Goal: Use online tool/utility: Use online tool/utility

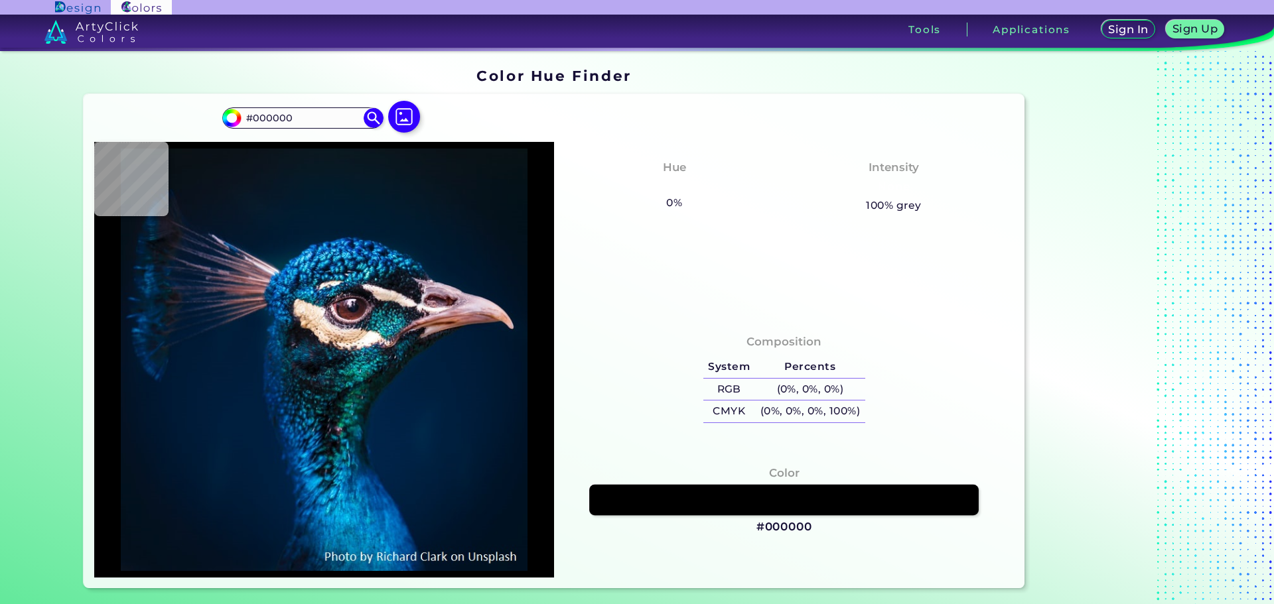
click at [821, 500] on link at bounding box center [783, 499] width 389 height 31
click at [1160, 319] on div at bounding box center [1113, 328] width 166 height 531
click at [228, 119] on input "#000000" at bounding box center [230, 116] width 17 height 17
type input "#e282e3"
type input "#E282E3"
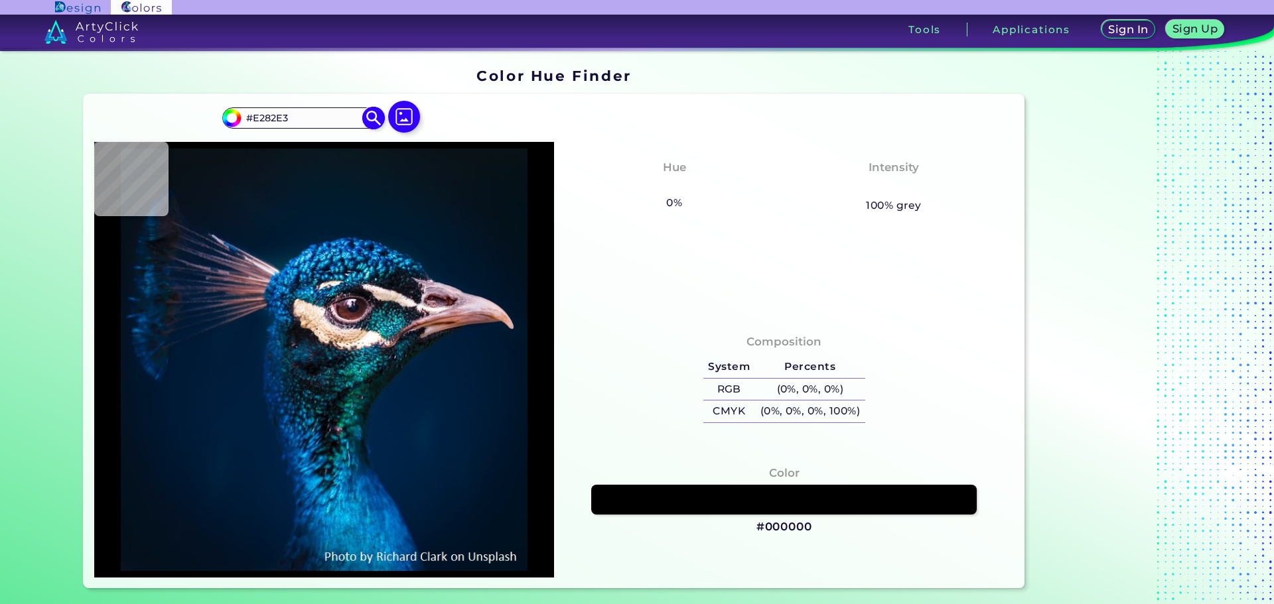
type input "#e386e4"
type input "#E386E4"
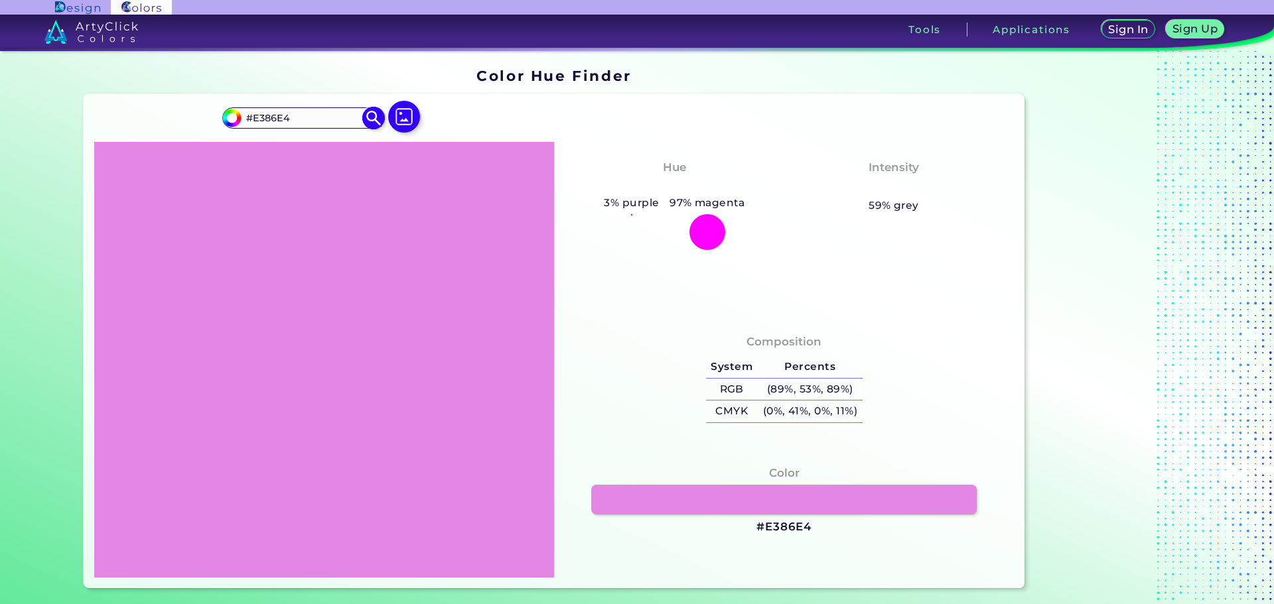
type input "#e286e4"
type input "#E286E4"
type input "#e38be5"
type input "#E38BE5"
type input "#e28be4"
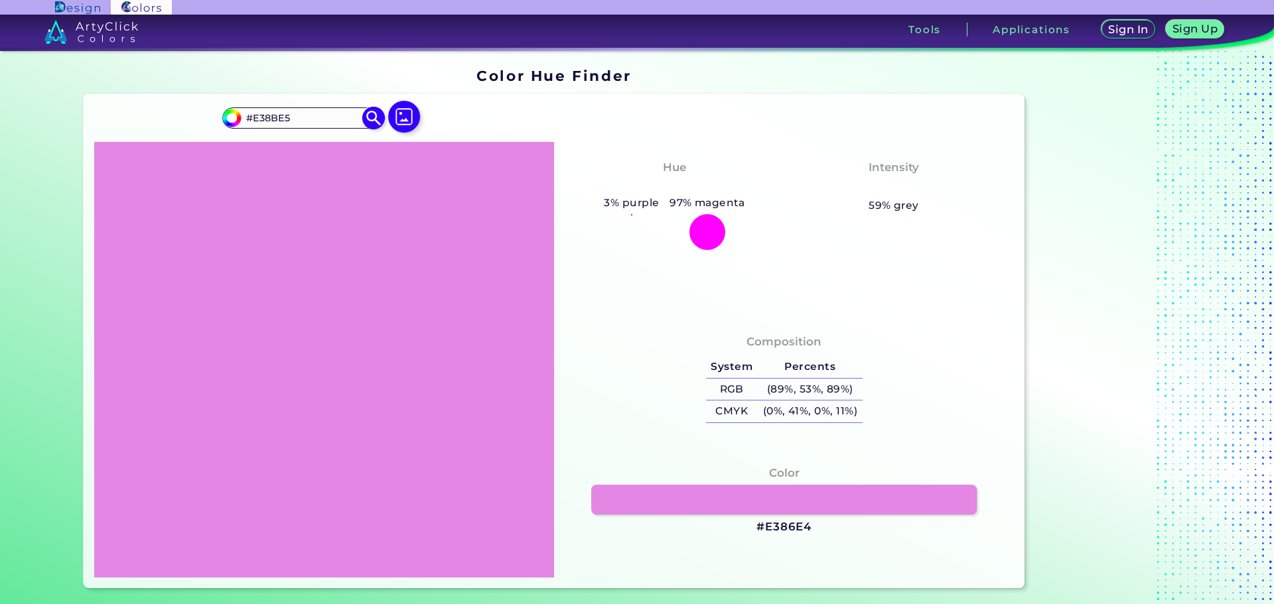
type input "#E28BE4"
type input "#e28ce3"
type input "#E28CE3"
type input "#df89e1"
type input "#DF89E1"
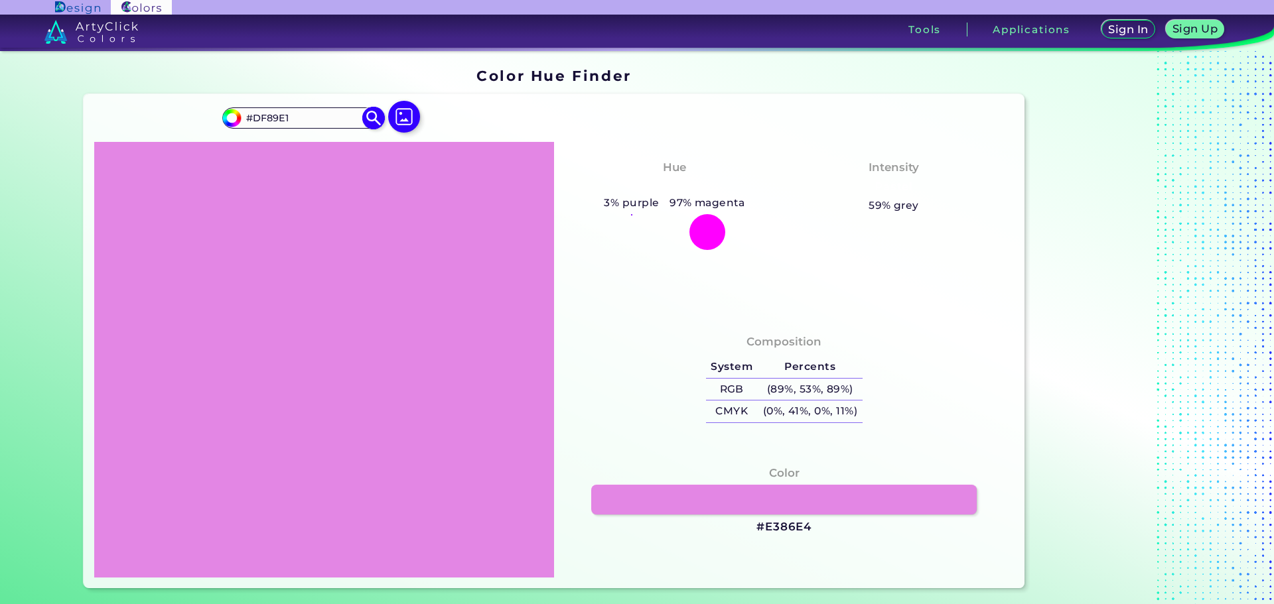
type input "#e08de2"
type input "#E08DE2"
type input "#de8bdf"
type input "#DE8BDF"
type input "#dc8cde"
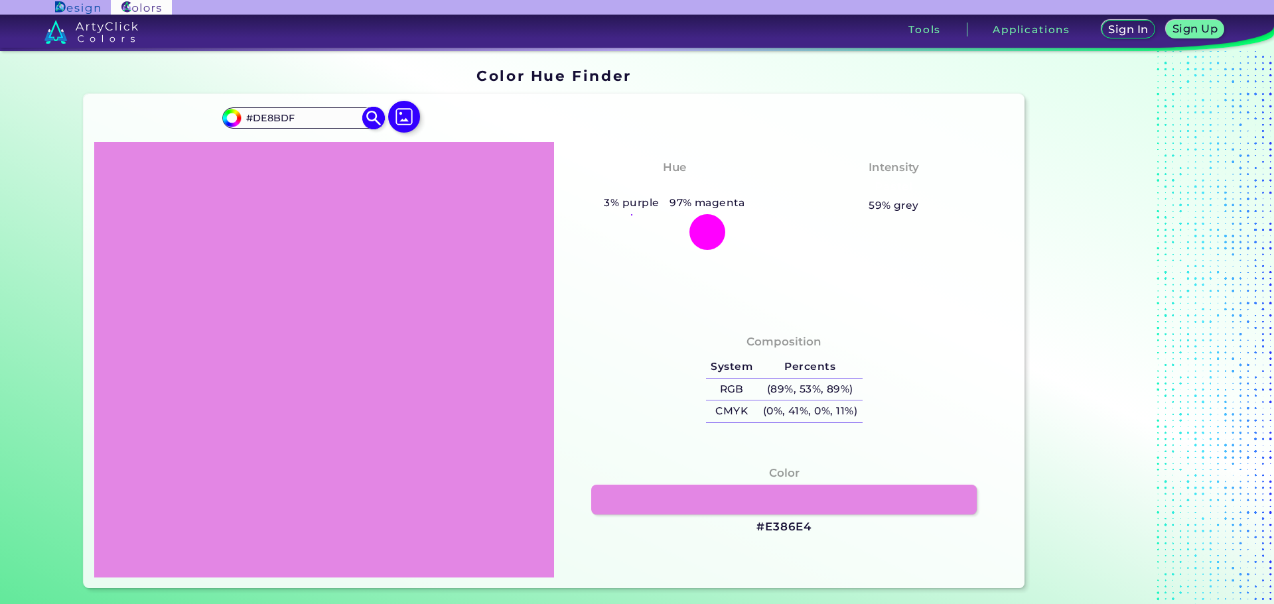
type input "#DC8CDE"
type input "#de90e0"
type input "#DE90E0"
type input "#dc8ddd"
type input "#DC8DDD"
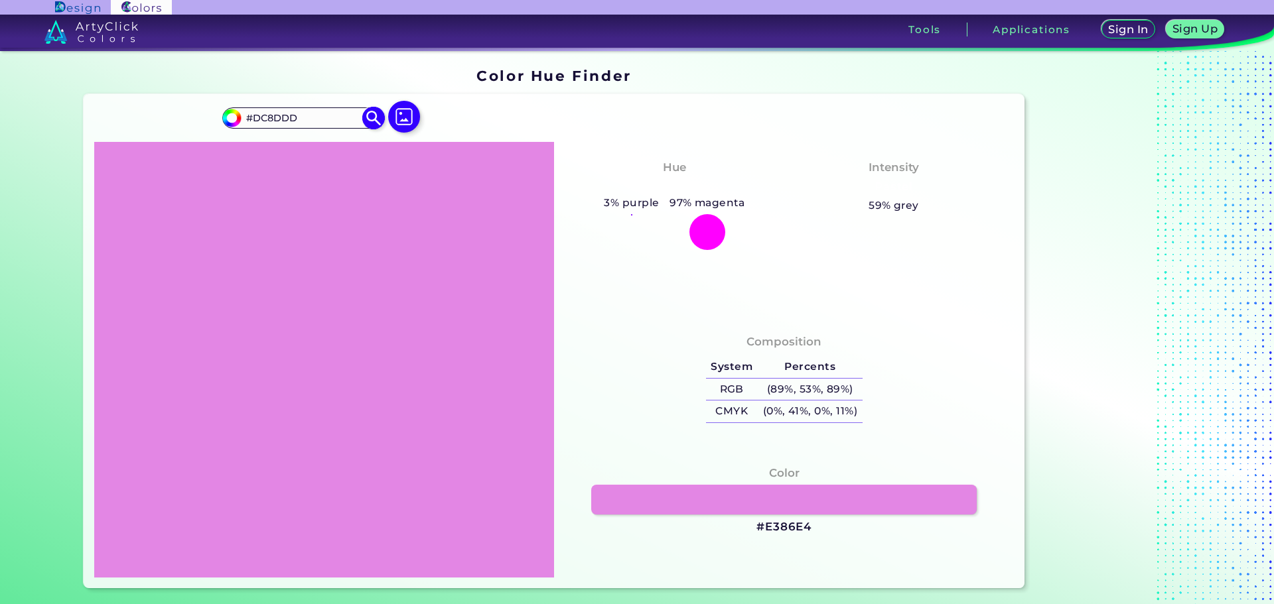
type input "#db8edc"
type input "#DB8EDC"
type input "#dc92dd"
type input "#DC92DD"
type input "#da8fdb"
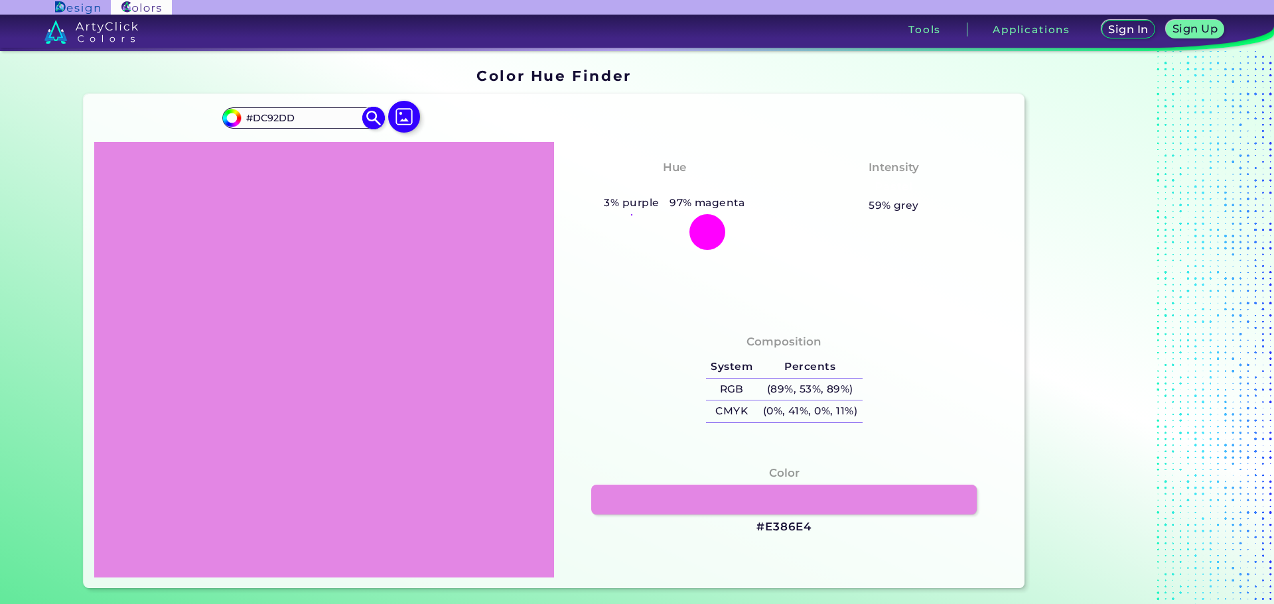
type input "#DA8FDB"
type input "#d891d9"
type input "#D891D9"
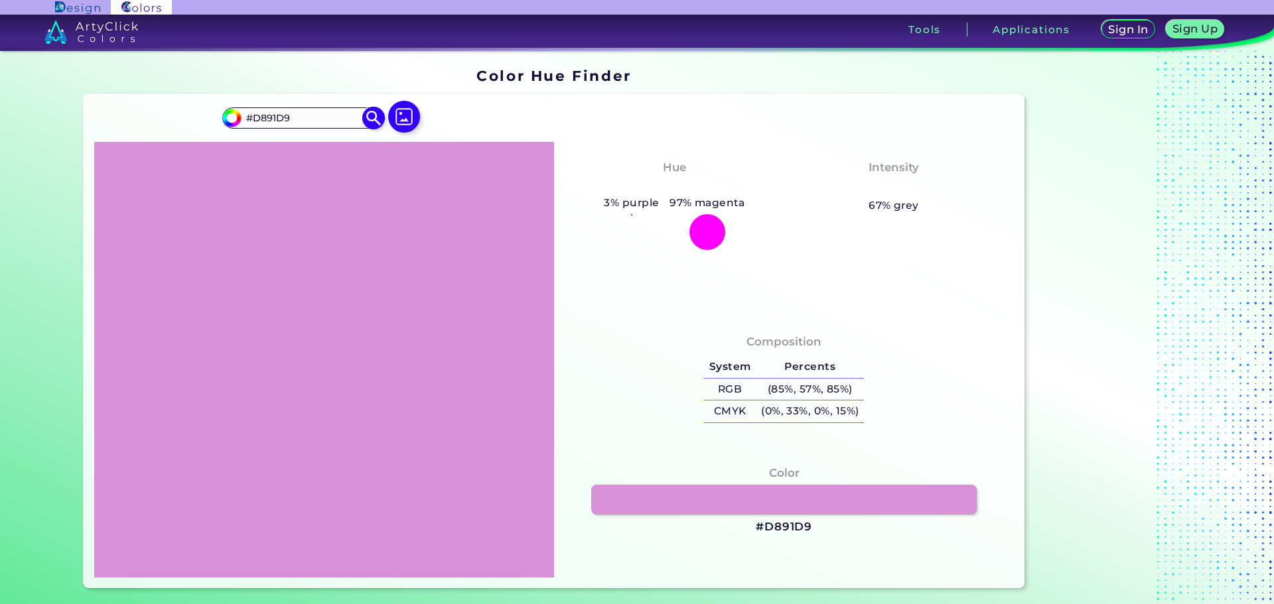
type input "#d792d9"
type input "#D792D9"
type input "#d693d7"
type input "#D693D7"
type input "#d391d4"
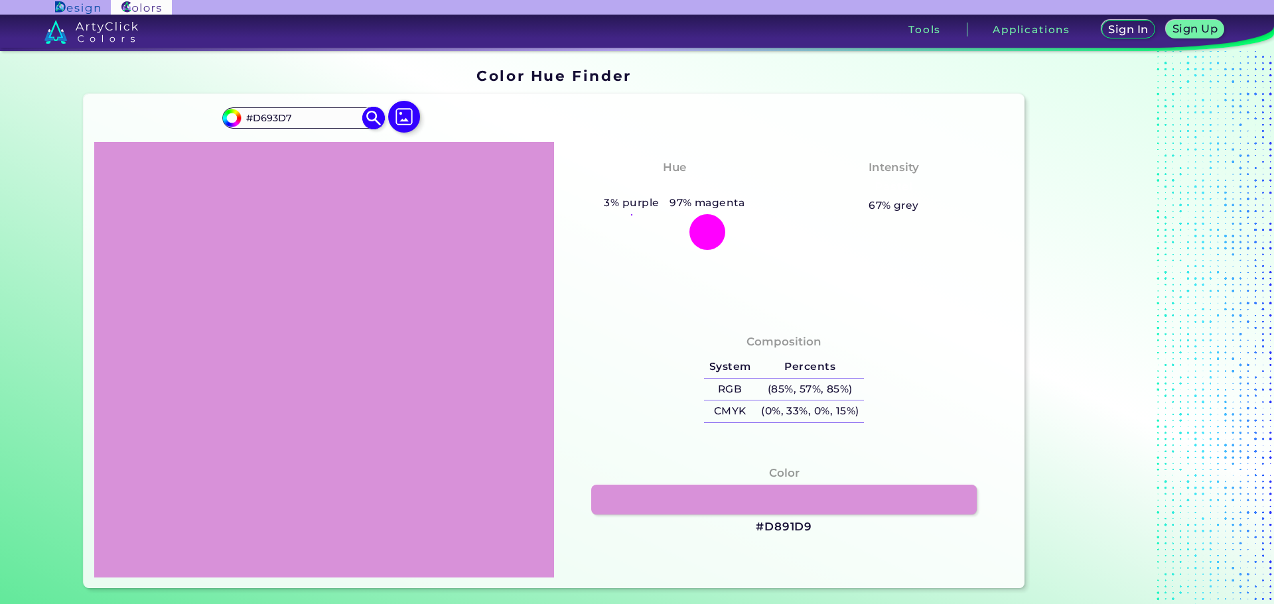
type input "#D391D4"
type input "#d595d6"
type input "#D595D6"
type input "#d292d3"
type input "#D292D3"
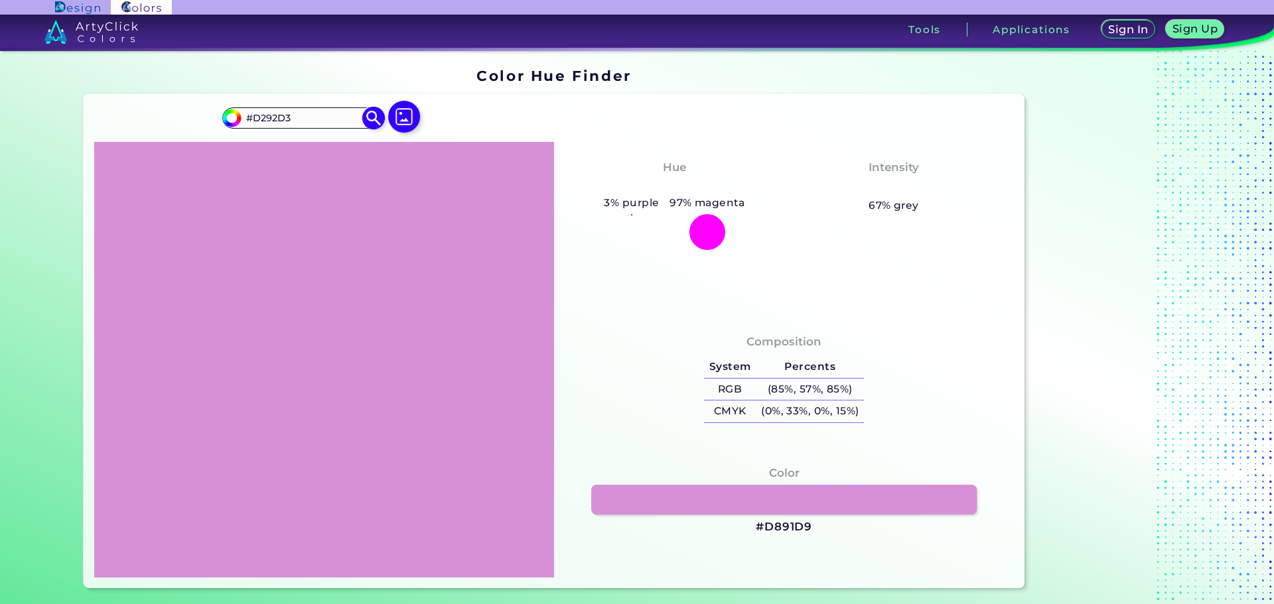
type input "#d193d2"
type input "#D193D2"
type input "#cf90d0"
type input "#CF90D0"
type input "#cf95d0"
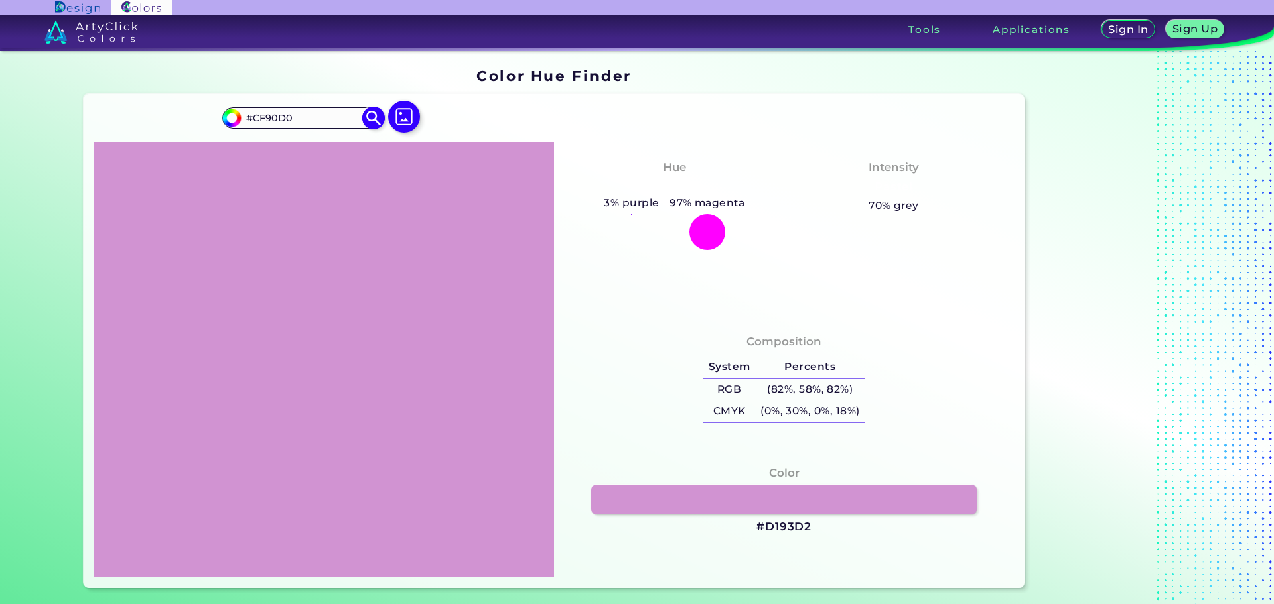
type input "#CF95D0"
type input "#cd92ce"
type input "#CD92CE"
type input "#cb8fcc"
type input "#CB8FCC"
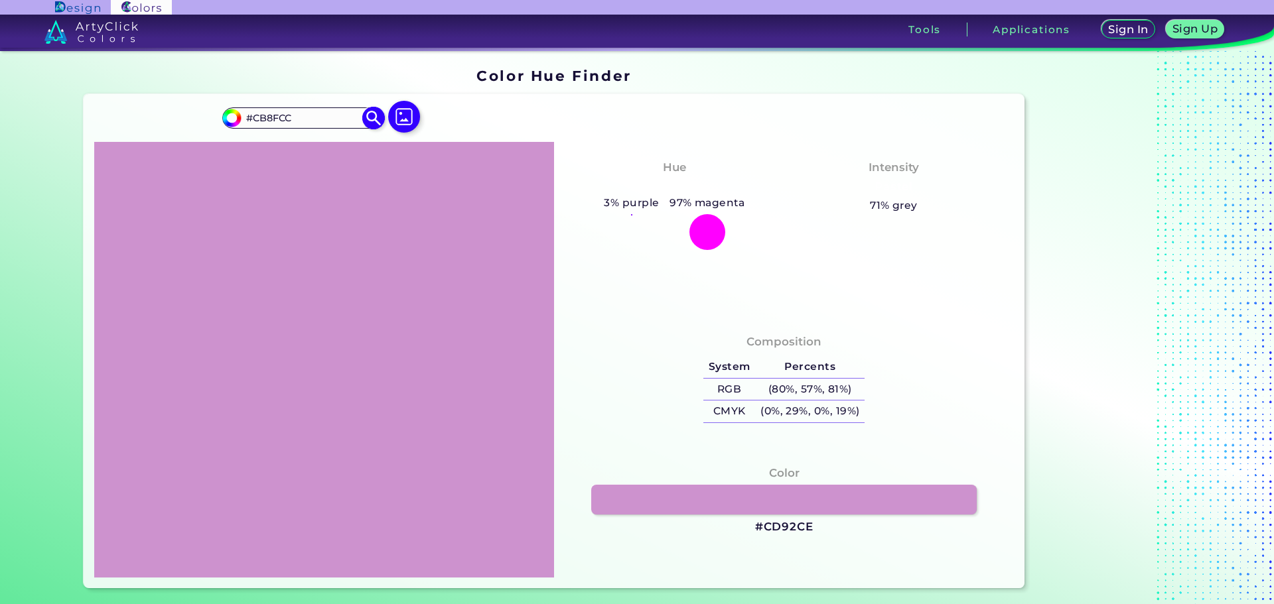
type input "#ca90cb"
type input "#CA90CB"
type input "#c78dc8"
type input "#C78DC8"
type input "#c48cc5"
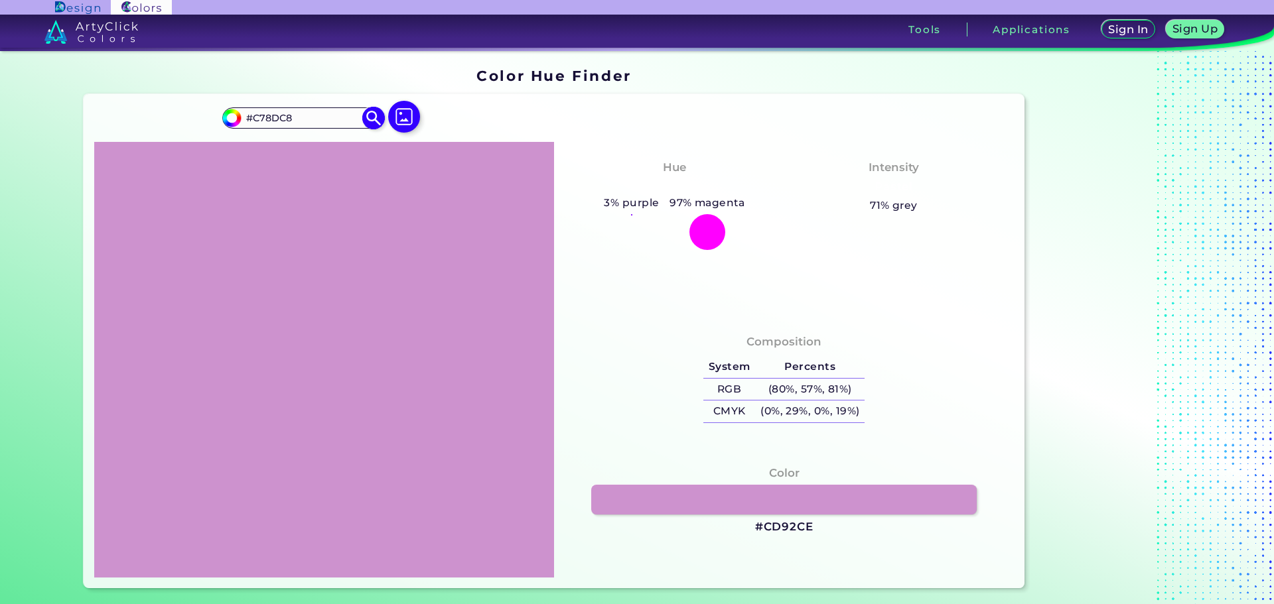
type input "#C48CC5"
type input "#c189c2"
type input "#C189C2"
type input "#c08ac1"
type input "#C08AC1"
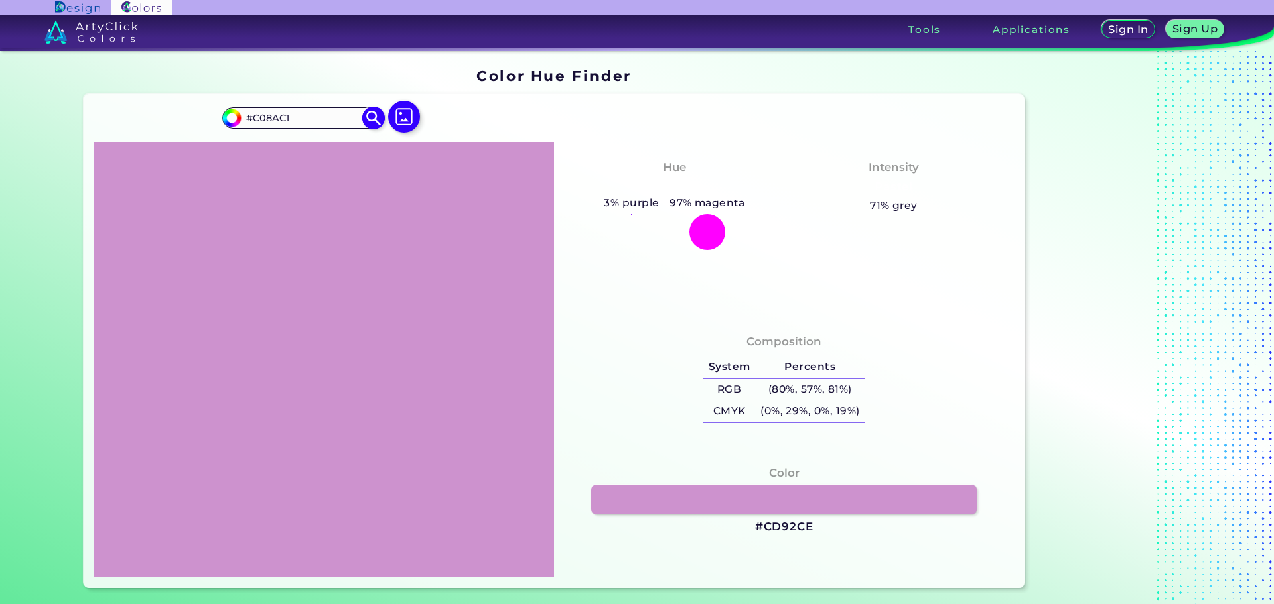
type input "#bf87c0"
type input "#BF87C0"
type input "#c08ac1"
type input "#C08AC1"
type input "#be88bf"
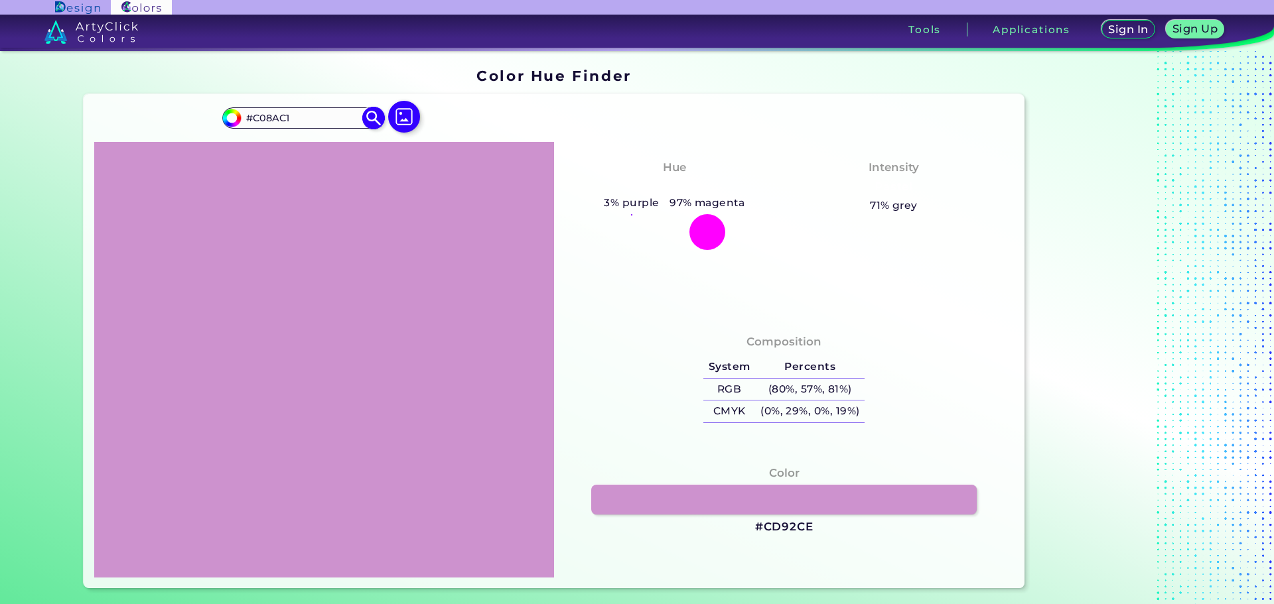
type input "#BE88BF"
type input "#bd89be"
type input "#BD89BE"
type input "#ba86bb"
type input "#BA86BB"
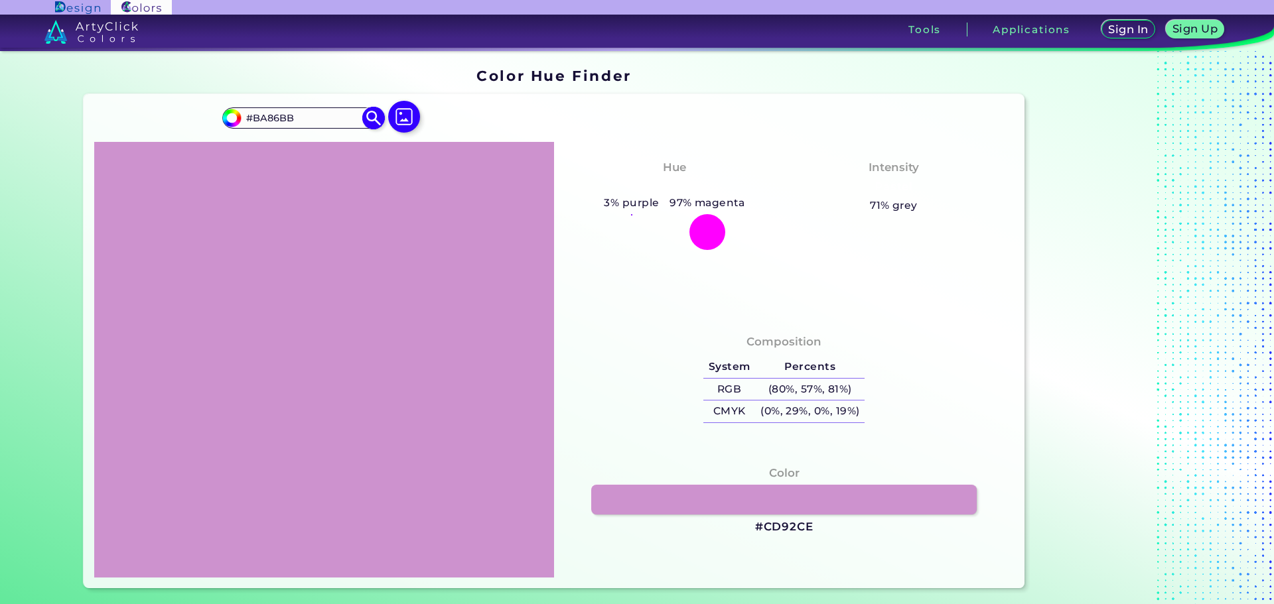
type input "#b784b8"
type input "#B784B8"
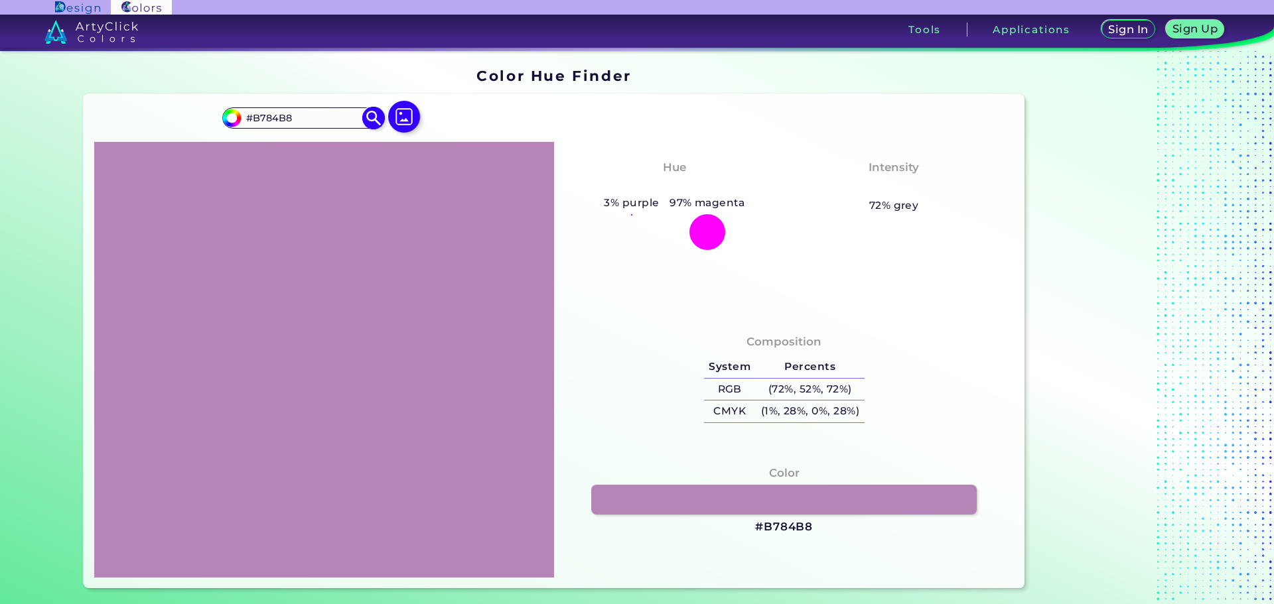
type input "#ba86bb"
type input "#BA86BB"
type input "#bd89be"
type input "#BD89BE"
type input "#be88bf"
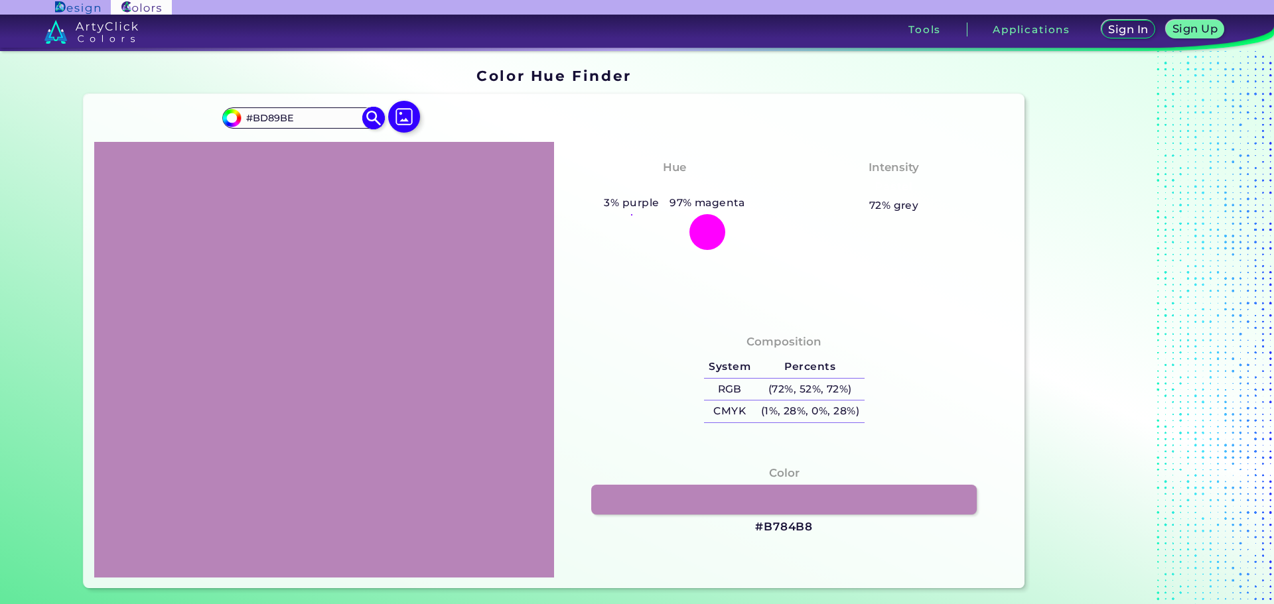
type input "#BE88BF"
type input "#c08bc1"
type input "#C08BC1"
type input "#c08ac1"
type input "#C08AC1"
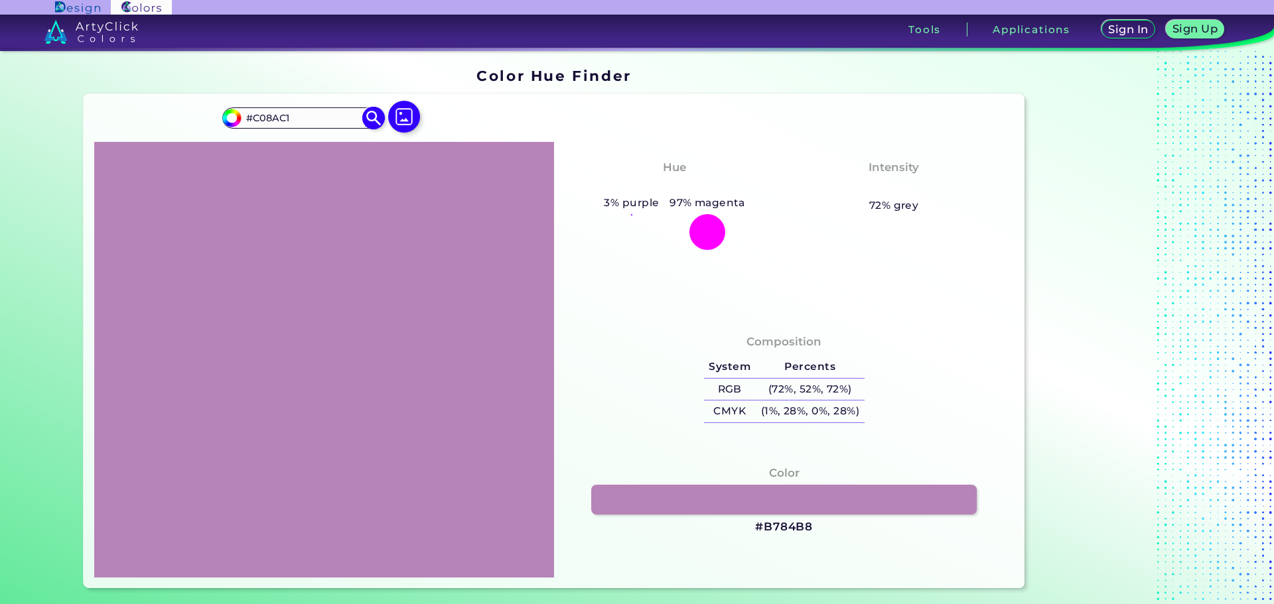
type input "#c38dc4"
type input "#C38DC4"
type input "#c68fc7"
type input "#C68FC7"
type input "#c78ec7"
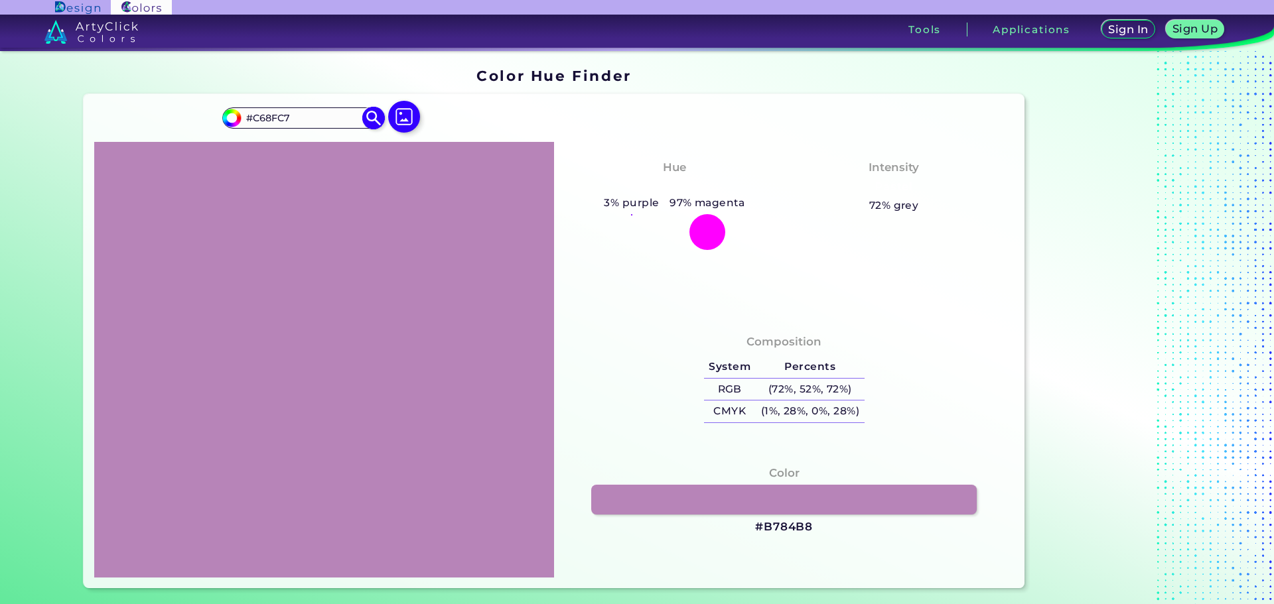
type input "#C78EC7"
type input "#c991ca"
type input "#C991CA"
type input "#cb93cc"
type input "#CB93CC"
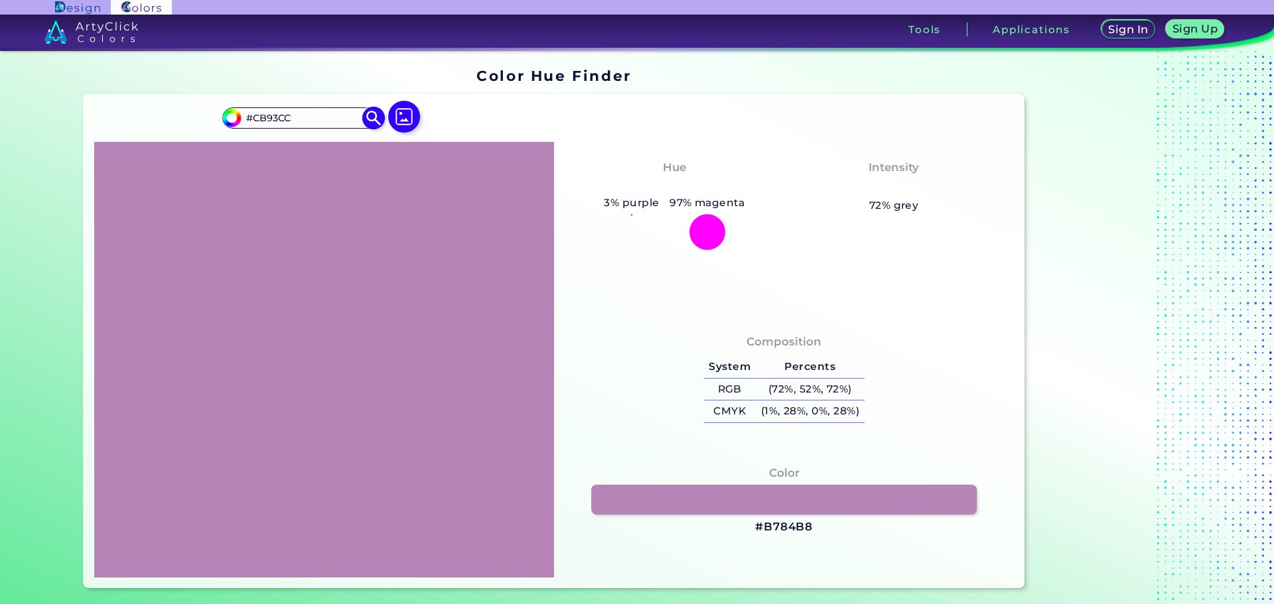
type input "#ce96cf"
type input "#CE96CF"
type input "#cf95d0"
type input "#CF95D0"
type input "#d198d2"
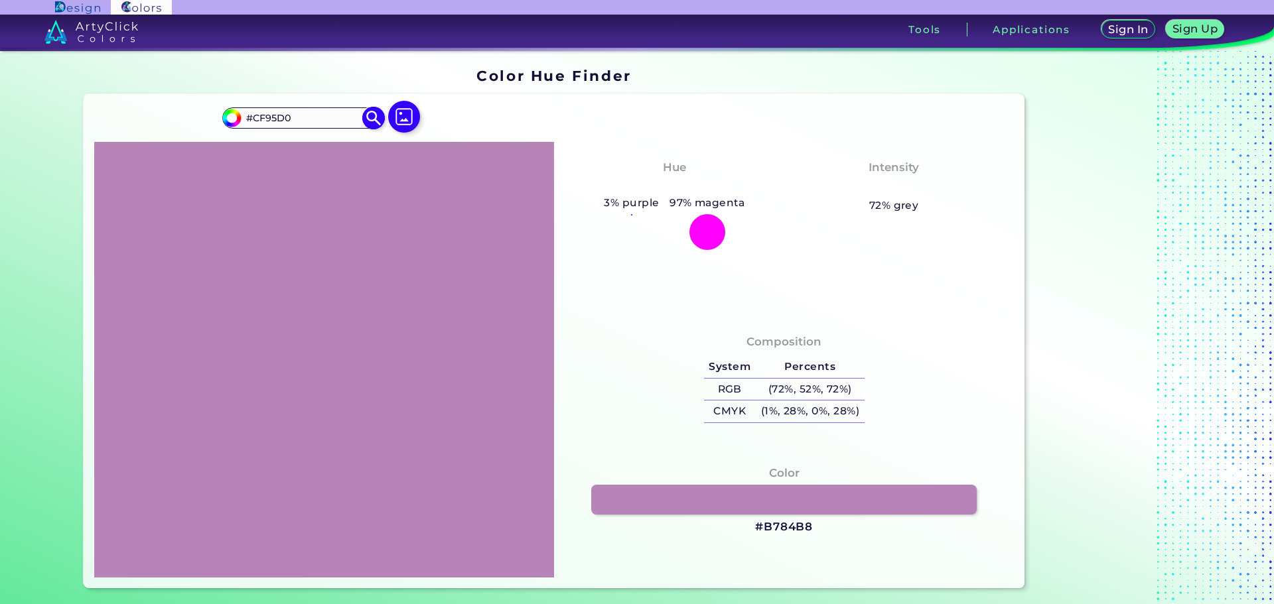
type input "#D198D2"
type input "#d297d3"
type input "#D297D3"
type input "#d49ad5"
type input "#D49AD5"
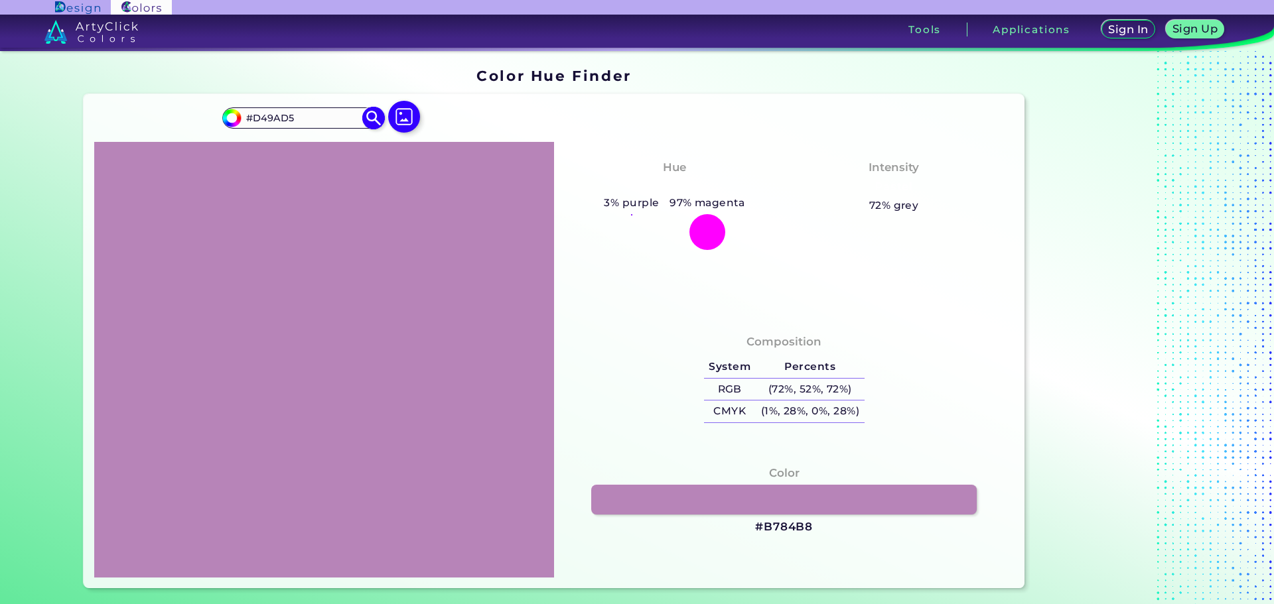
type input "#d79dd8"
type input "#D79DD8"
type input "#d89bd9"
type input "#D89BD9"
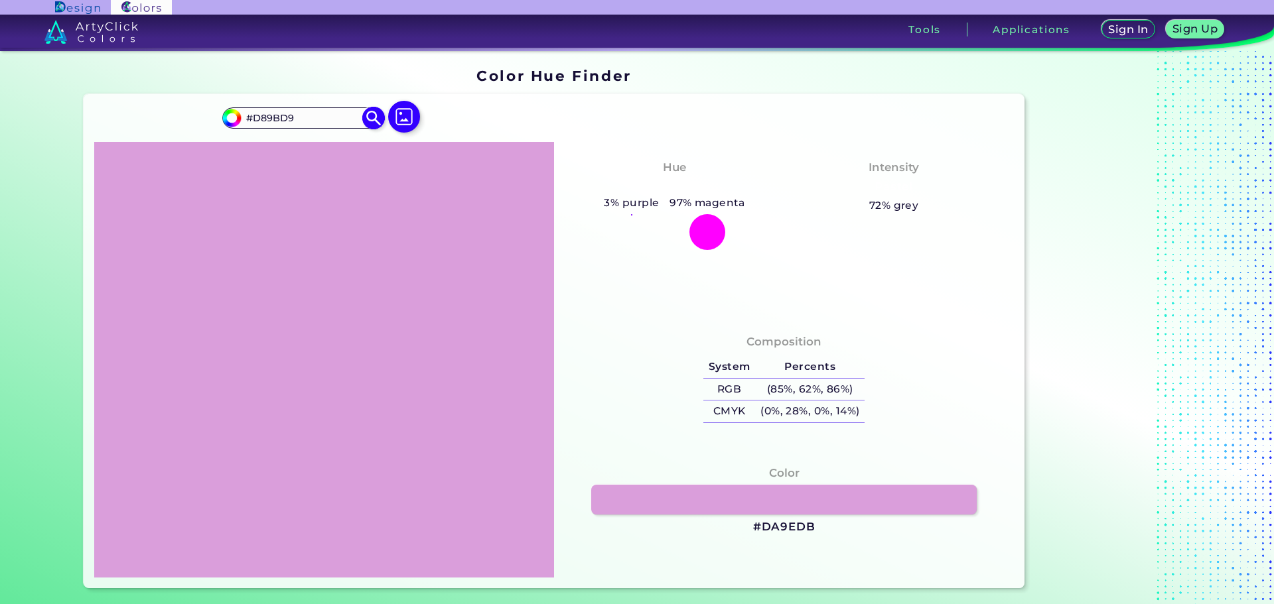
type input "#da9edb"
type input "#DA9EDB"
type input "#db9edc"
type input "#DB9EDC"
type input "#db9ddd"
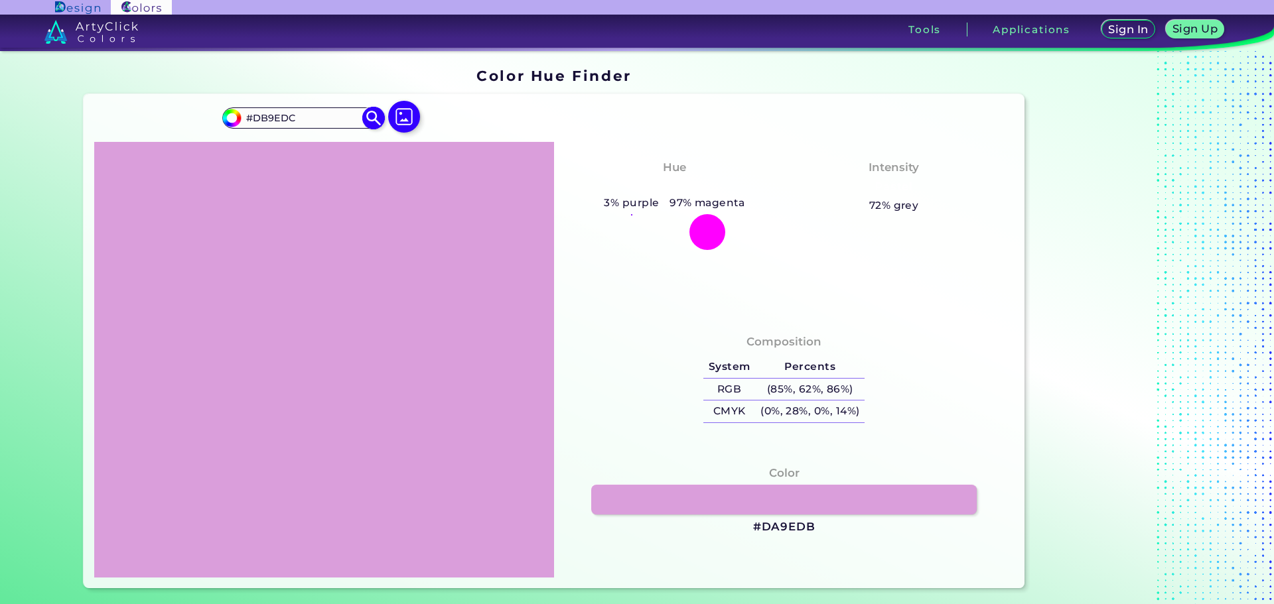
type input "#DB9DDD"
type input "#de9fdf"
type input "#DE9FDF"
type input "#dd9cde"
type input "#DD9CDE"
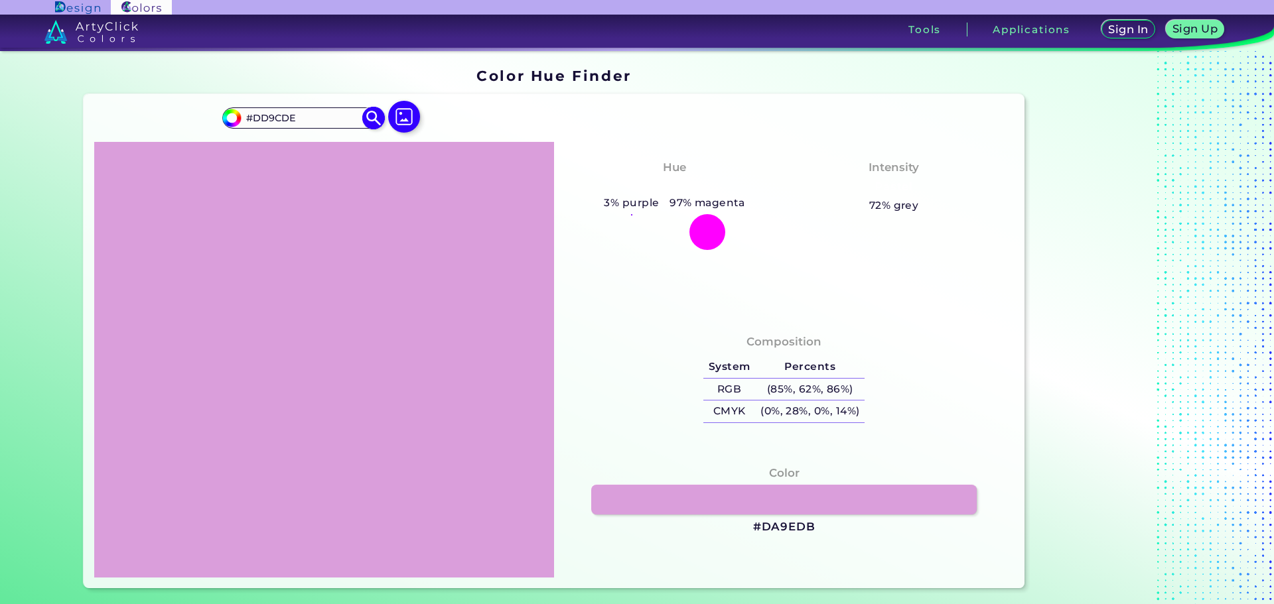
type input "#df9ee0"
type input "#DF9EE0"
type input "#e1a1e2"
type input "#E1A1E2"
type input "#e19de2"
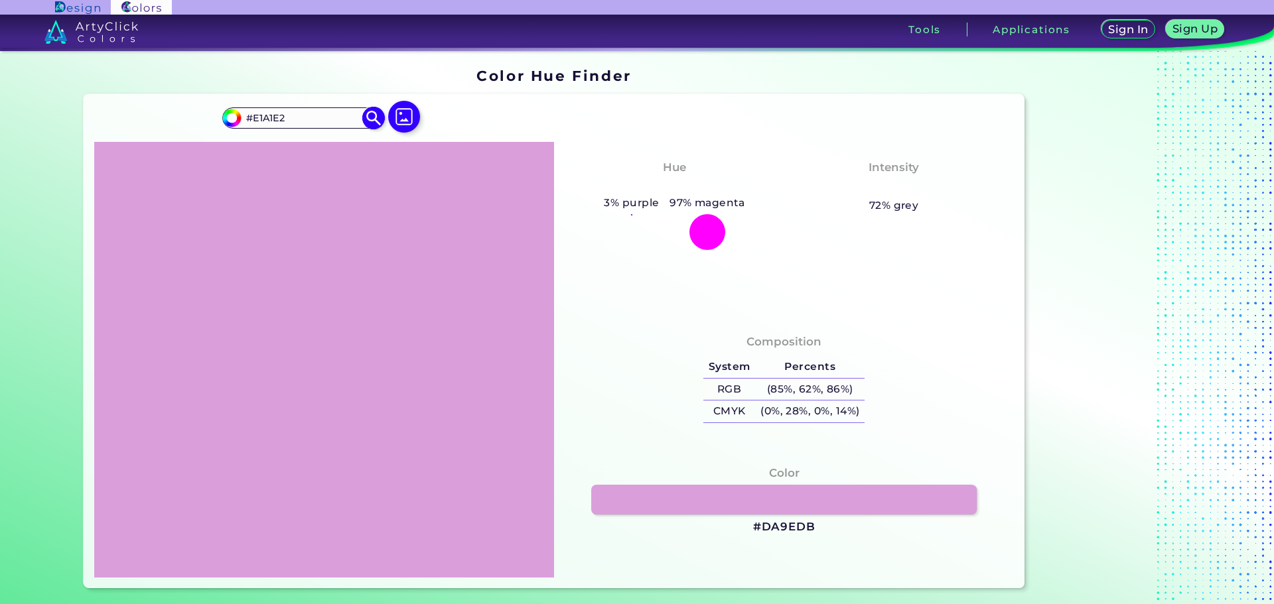
type input "#E19DE2"
type input "#e2a0e3"
type input "#E2A0E3"
type input "#e3a0e4"
type input "#E3A0E4"
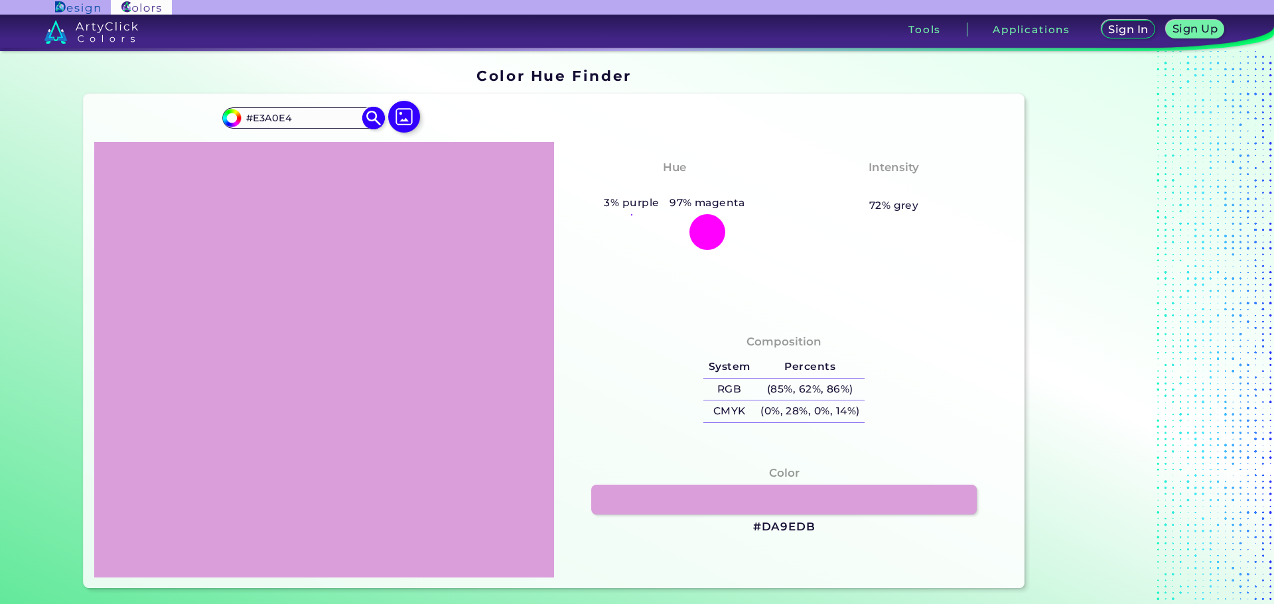
type input "#e5a2e6"
type input "#E5A2E6"
type input "#e49ee5"
type input "#E49EE5"
type input "#e7a1e8"
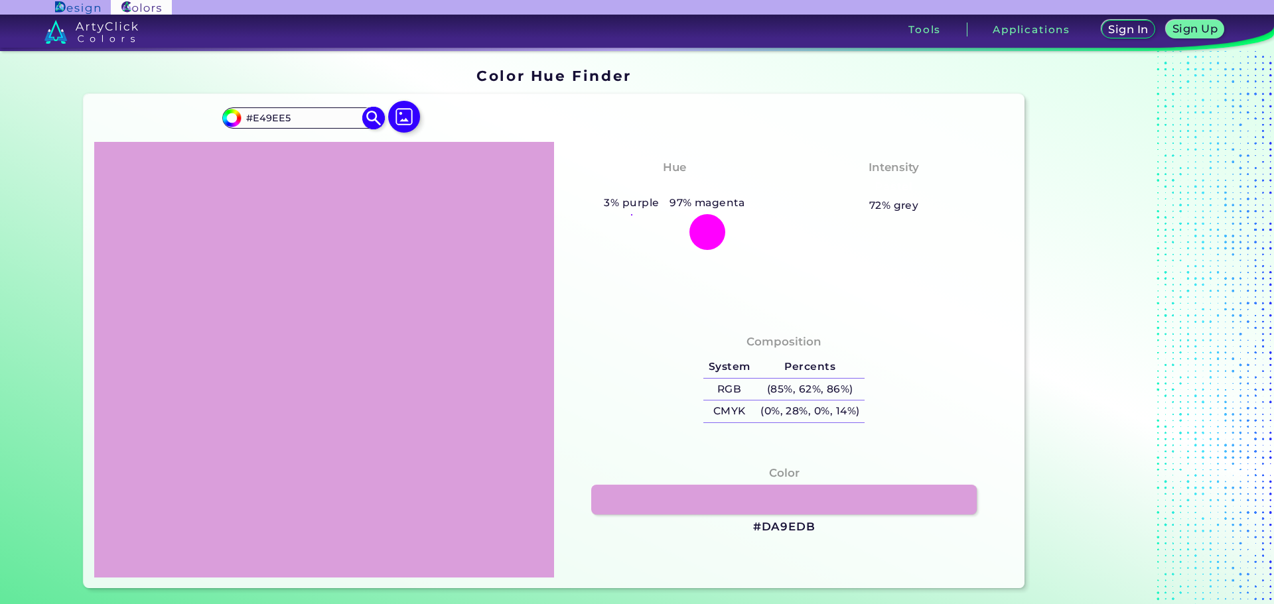
type input "#E7A1E8"
type input "#e9a4ea"
type input "#E9A4EA"
type input "#eba2ec"
type input "#EBA2EC"
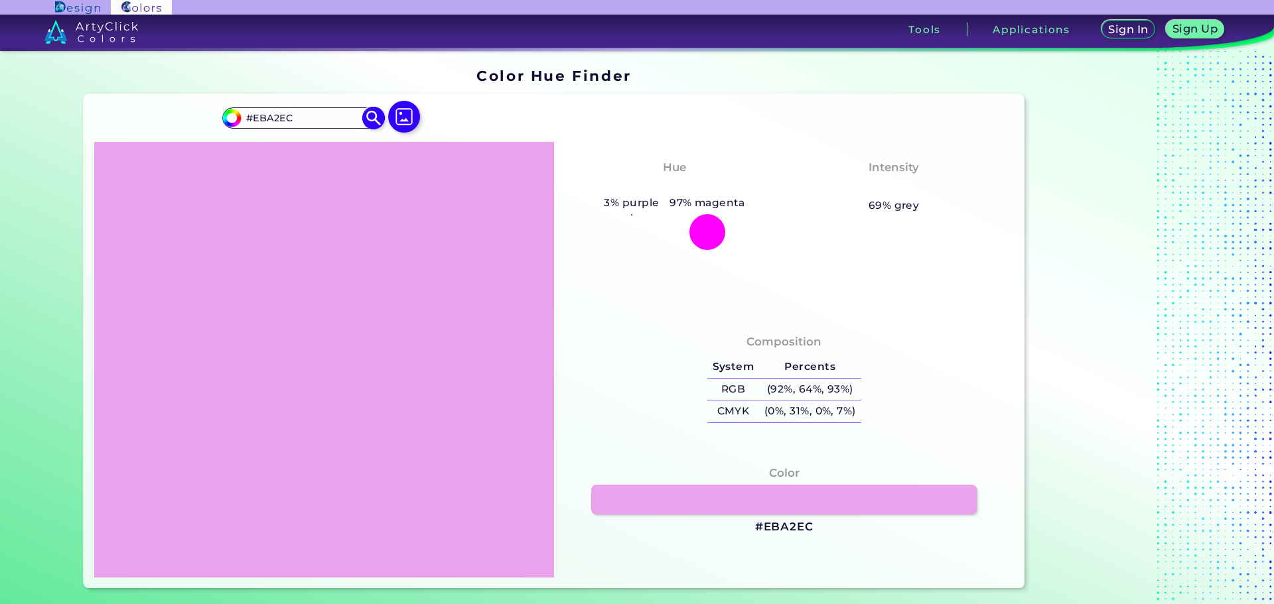
type input "#eda5ee"
type input "#EDA5EE"
type input "#eca0ee"
type input "#ECA0EE"
type input "#efa3f0"
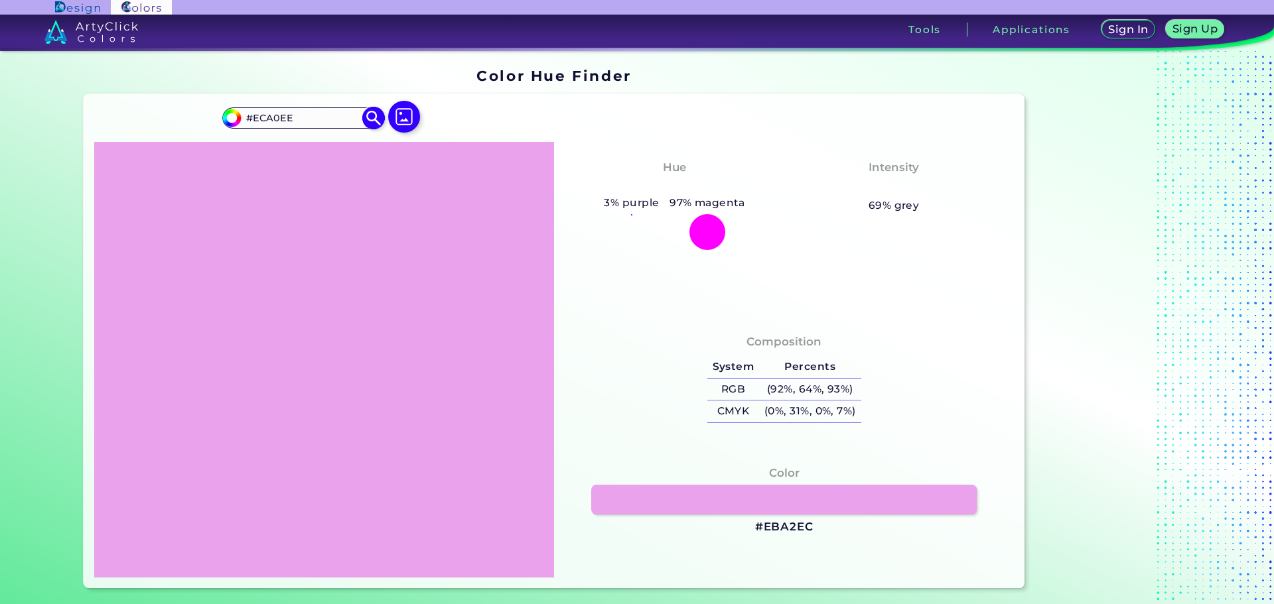
type input "#EFA3F0"
type input "#f1a6f2"
type input "#F1A6F2"
type input "#f1a5f3"
type input "#F1A5F3"
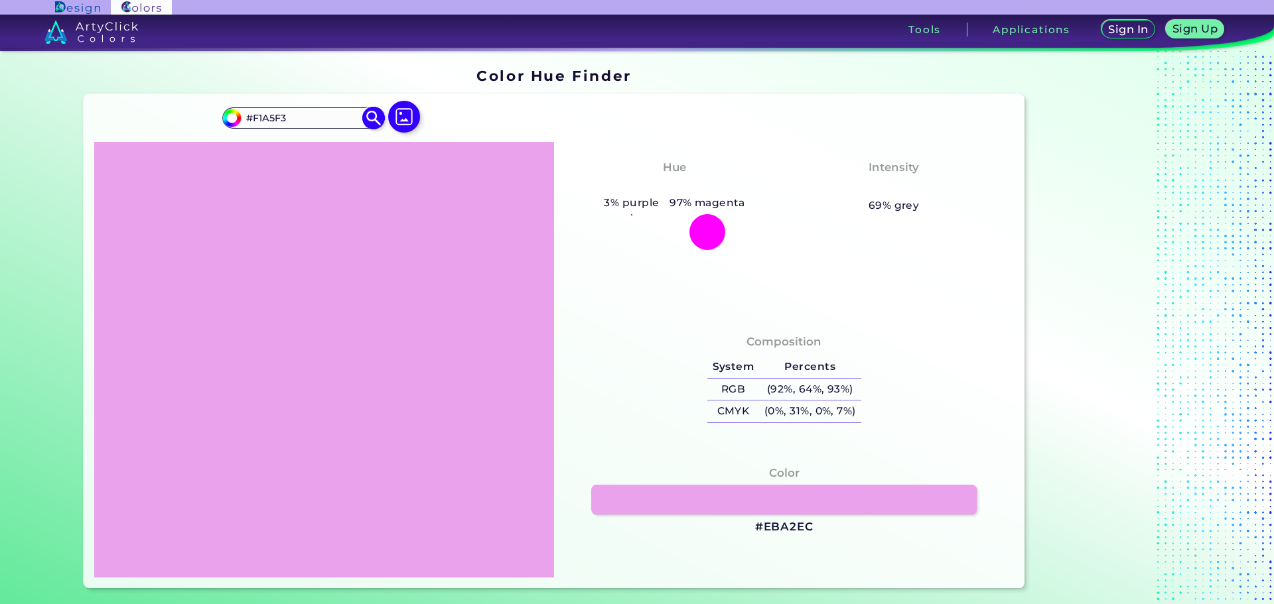
type input "#f2a5f3"
type input "#F2A5F3"
type input "#f2a4f4"
type input "#F2A4F4"
type input "#f5a6f7"
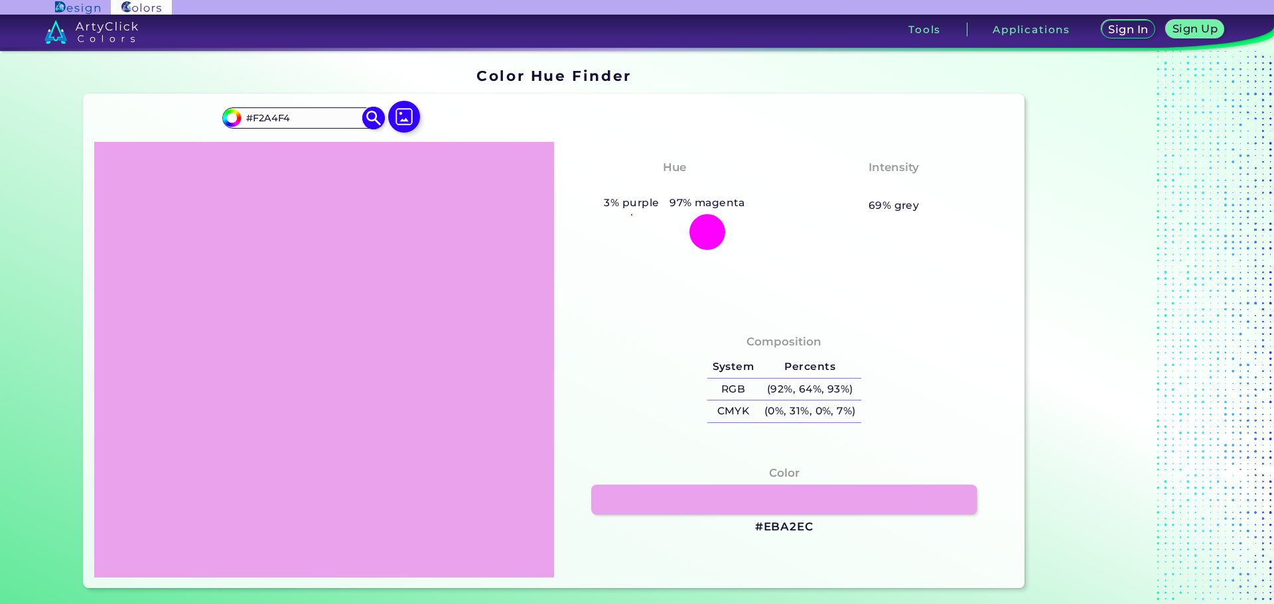
type input "#F5A6F7"
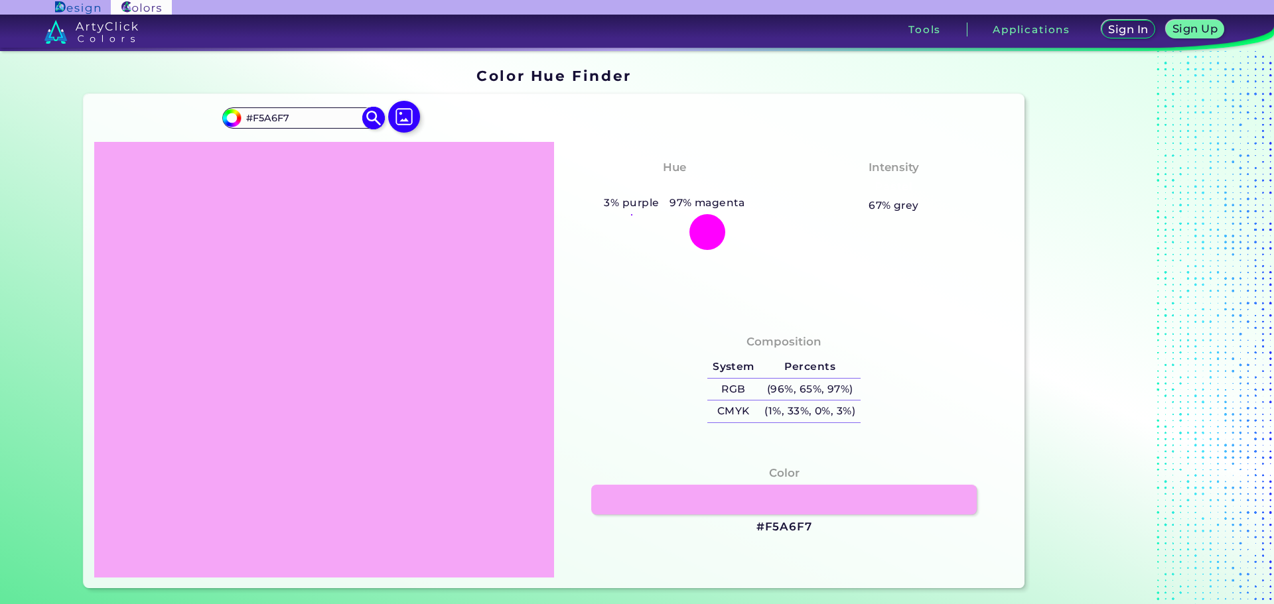
type input "#f6a6f7"
type input "#F6A6F7"
type input "#f5a6f7"
type input "#F5A6F7"
type input "#f4a8f5"
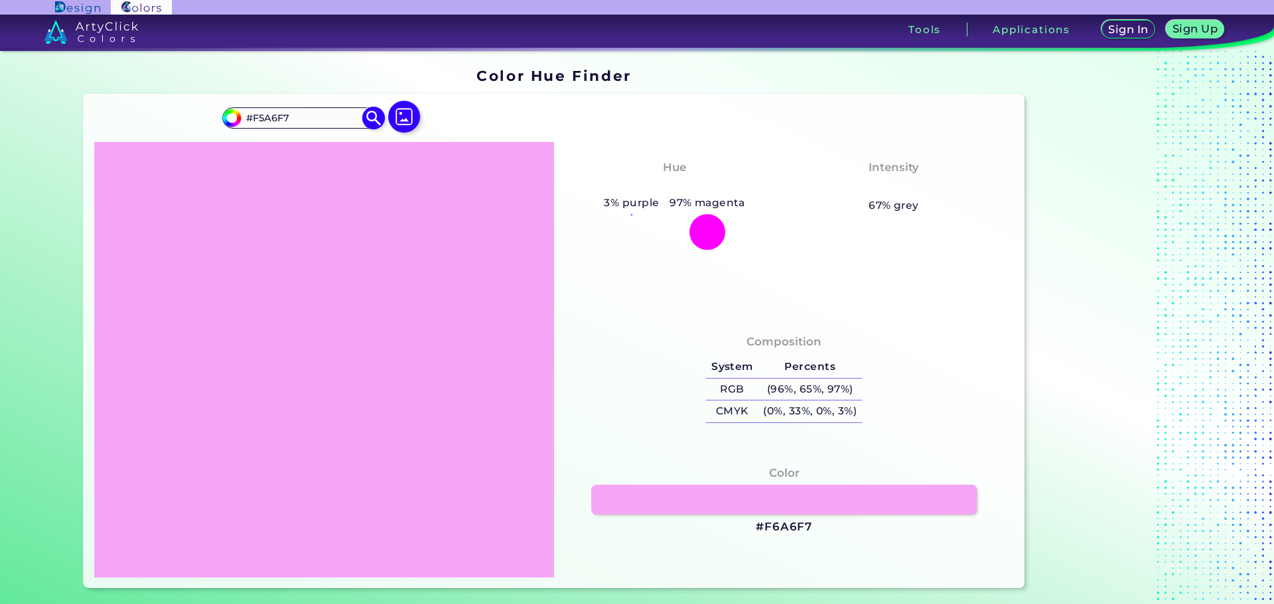
type input "#F4A8F5"
type input "#f4adf5"
type input "#F4ADF5"
type input "#f3aef4"
type input "#F3AEF4"
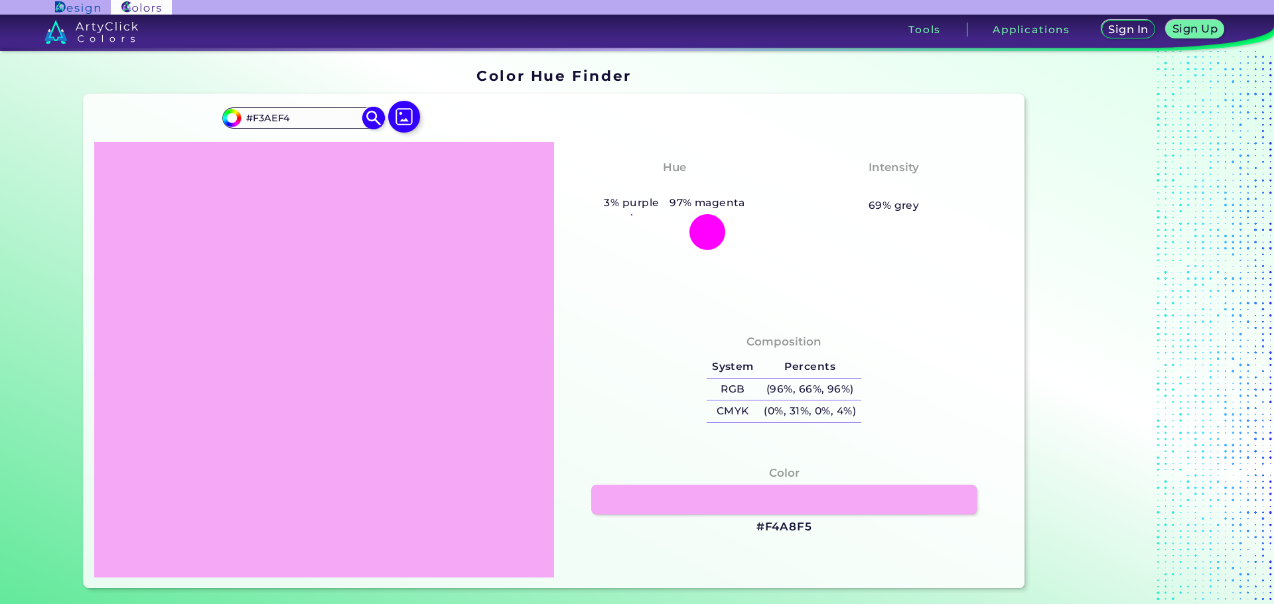
type input "#f4adf5"
type input "#F4ADF5"
type input "#f4b2f5"
type input "#F4B2F5"
type input "#f3b3f5"
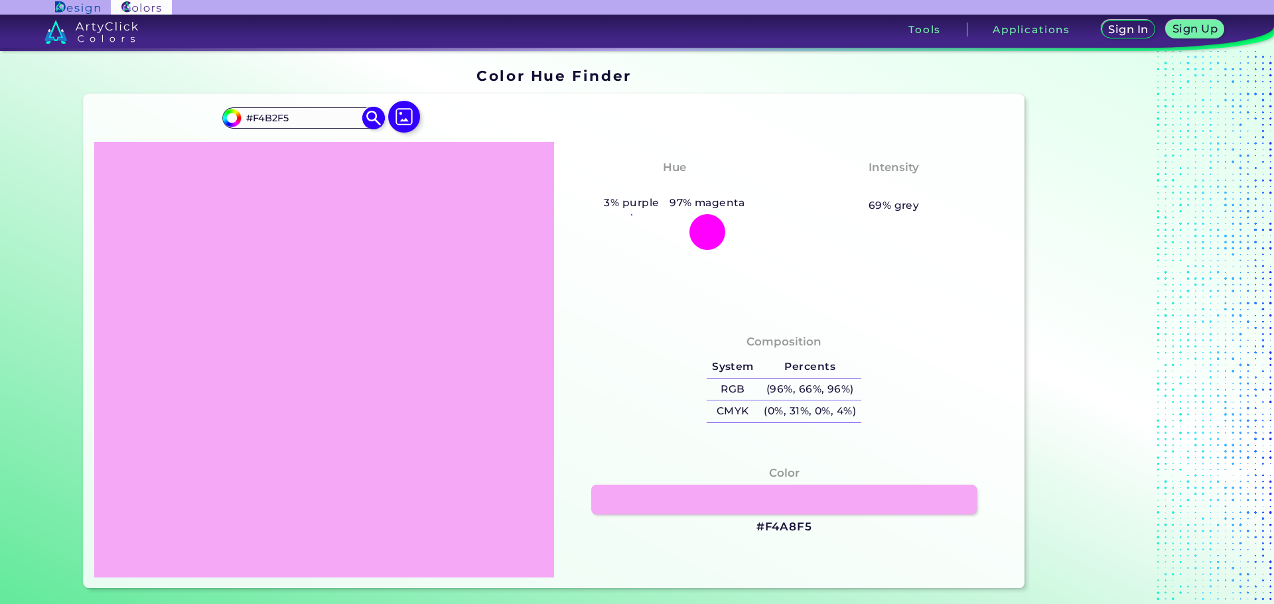
type input "#F3B3F5"
type input "#f4b7f5"
type input "#F4B7F5"
type input "#f3b8f4"
type input "#F3B8F4"
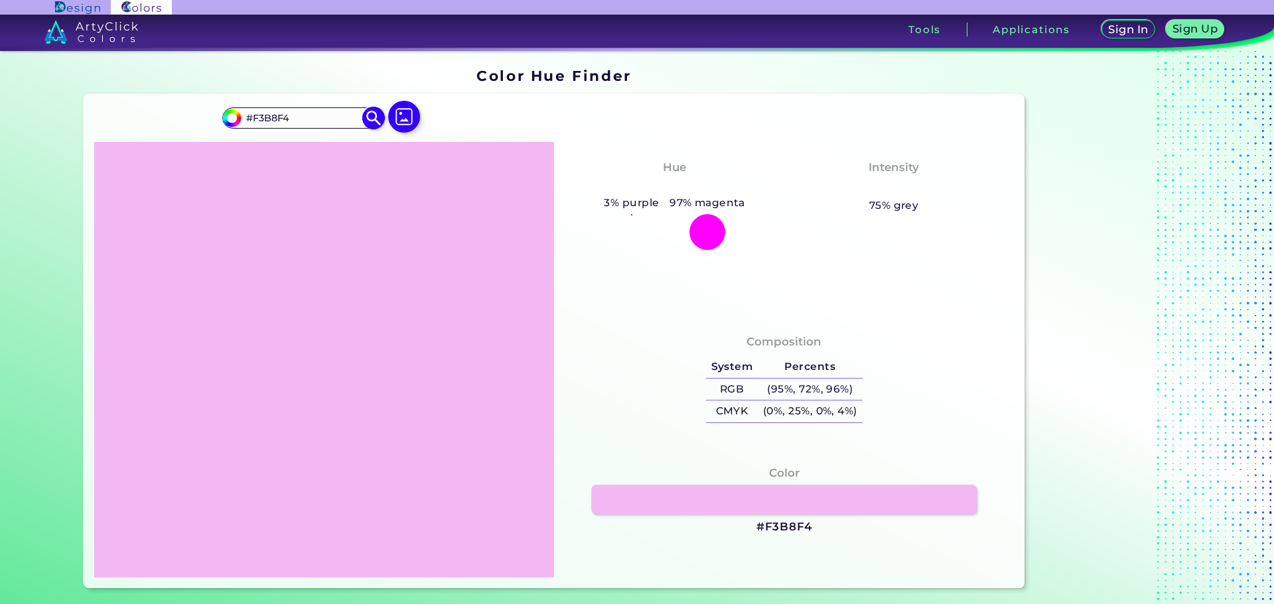
type input "#f4b8f5"
type input "#F4B8F5"
type input "#f3b8f4"
type input "#F3B8F4"
type input "#f2b4f3"
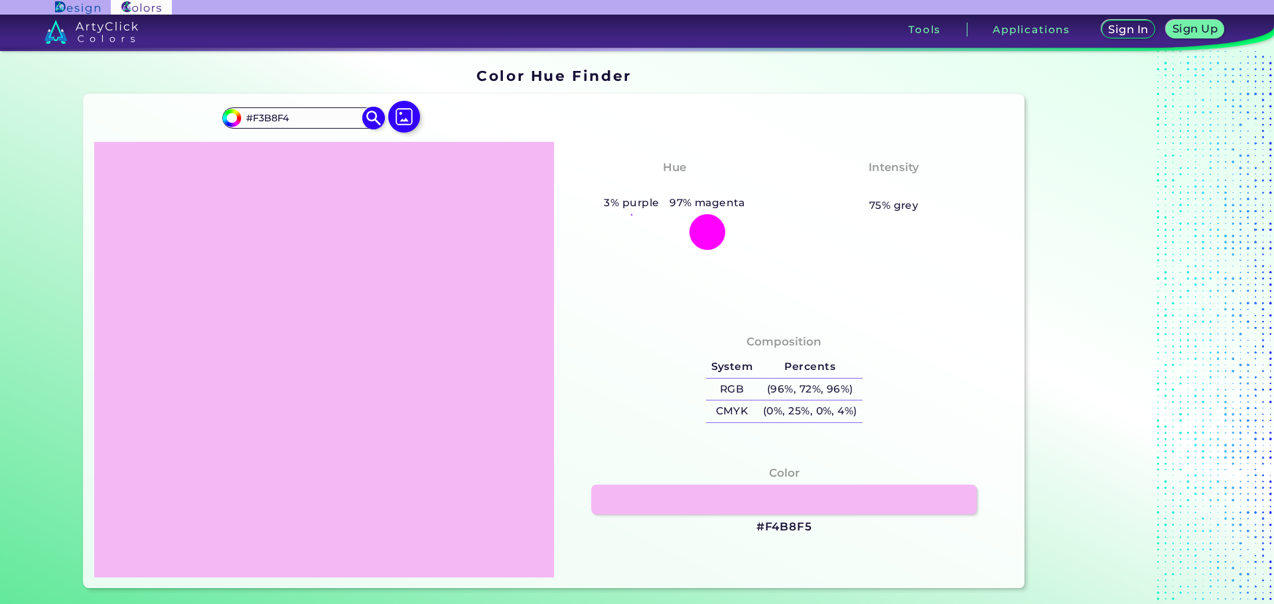
type input "#F2B4F3"
type input "#f1b0f3"
type input "#F1B0F3"
type input "#f1b1f2"
type input "#F1B1F2"
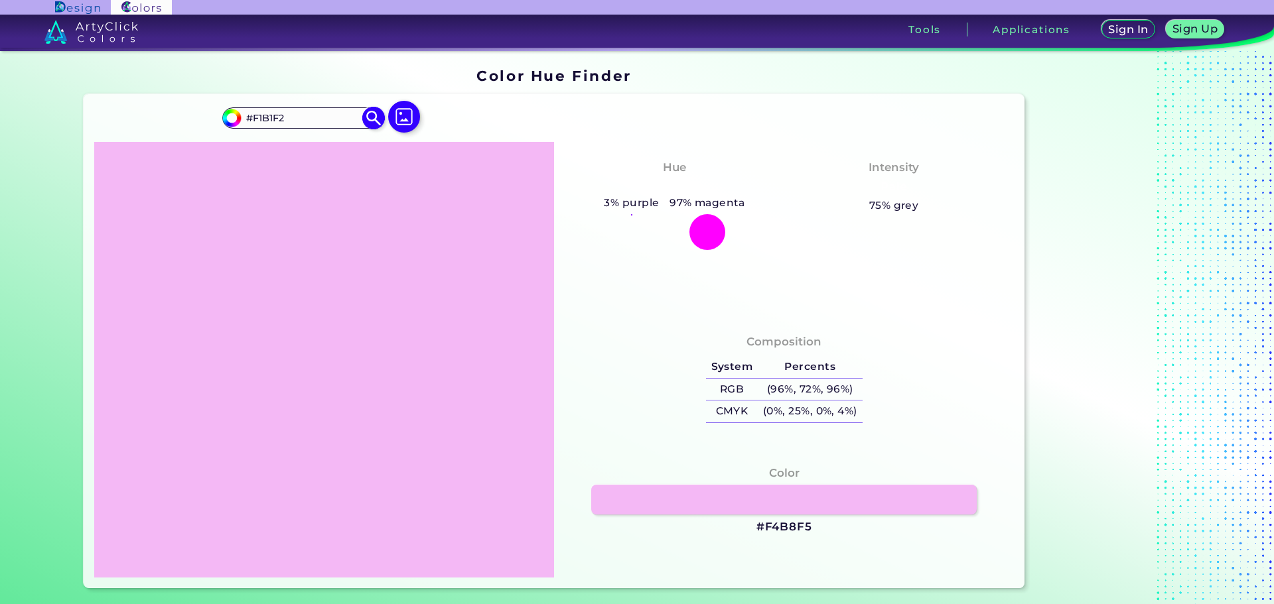
type input "#f1b0f2"
type input "#F1B0F2"
type input "#f1abf2"
type input "#F1ABF2"
type input "#efadf0"
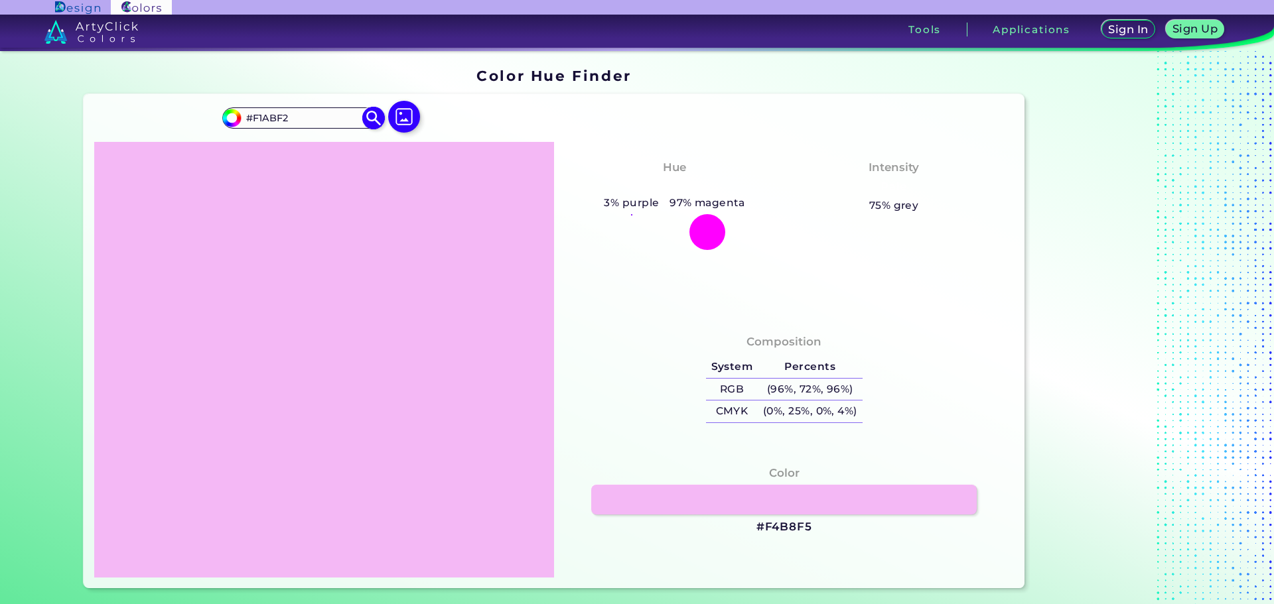
type input "#EFADF0"
type input "#eca6ed"
type input "#ECA6ED"
type input "#edaaee"
type input "#EDAAEE"
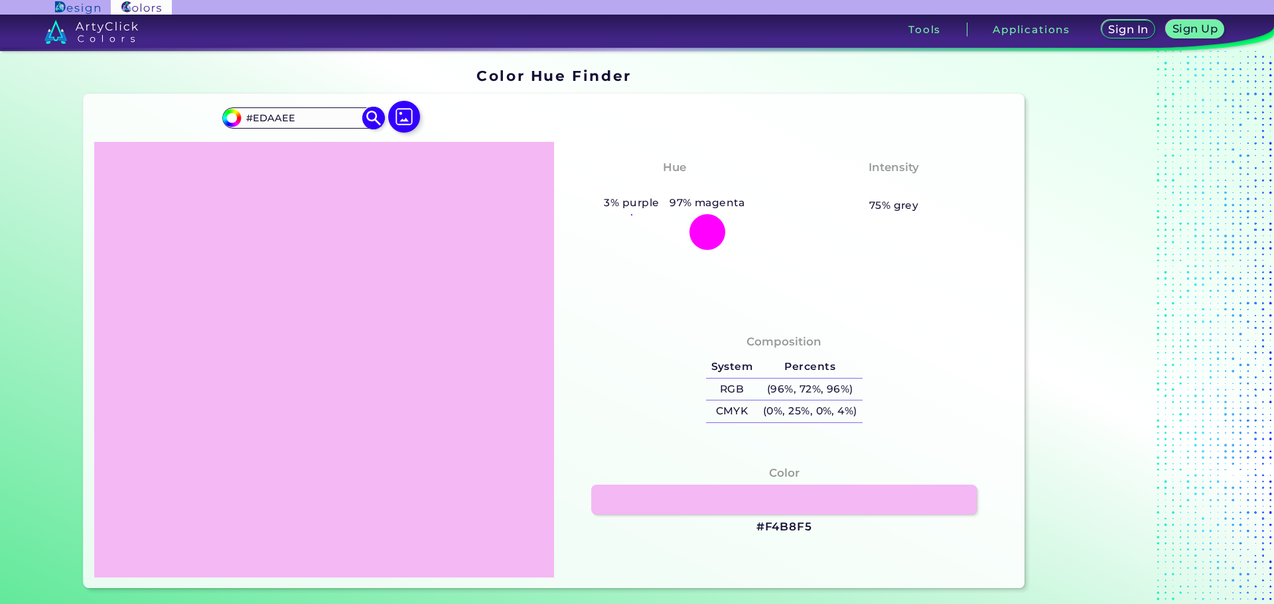
type input "#eda5ee"
type input "#EDA5EE"
type input "#eaa2eb"
type input "#EAA2EB"
type input "#eba2ec"
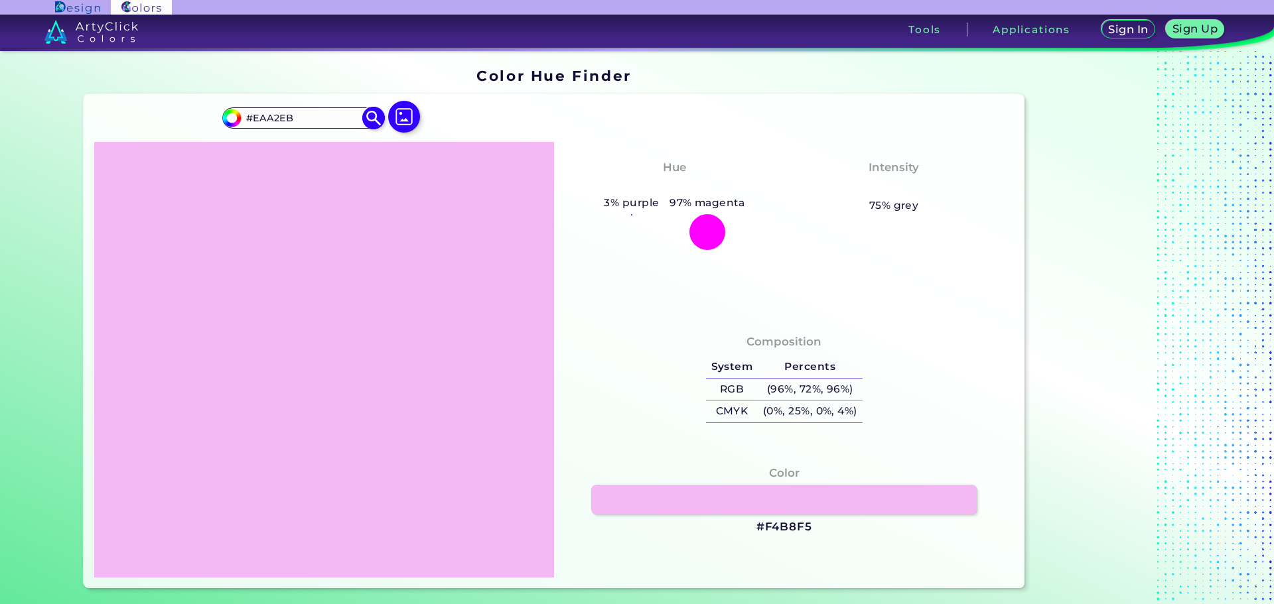
type input "#EBA2EC"
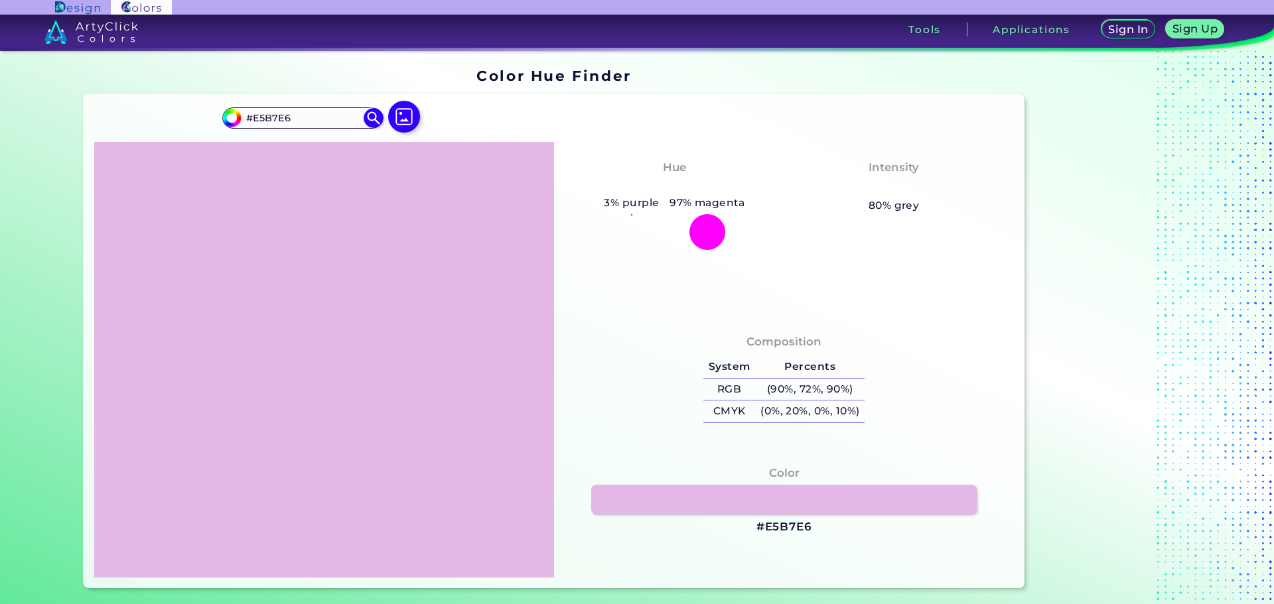
drag, startPoint x: 777, startPoint y: 524, endPoint x: 830, endPoint y: 532, distance: 53.7
click at [830, 532] on div "Color #E5B7E6" at bounding box center [784, 500] width 439 height 84
drag, startPoint x: 829, startPoint y: 526, endPoint x: 815, endPoint y: 532, distance: 15.8
click at [814, 532] on div "Color #E5B7E6" at bounding box center [784, 500] width 439 height 84
copy div "#E5B7E6"
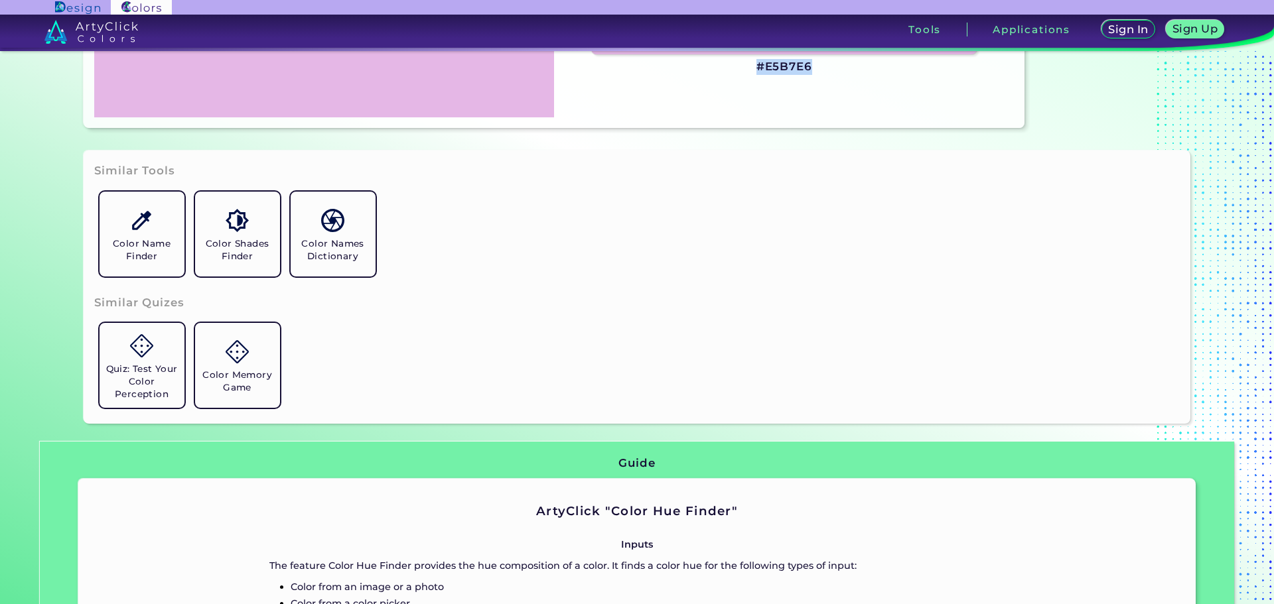
scroll to position [464, 0]
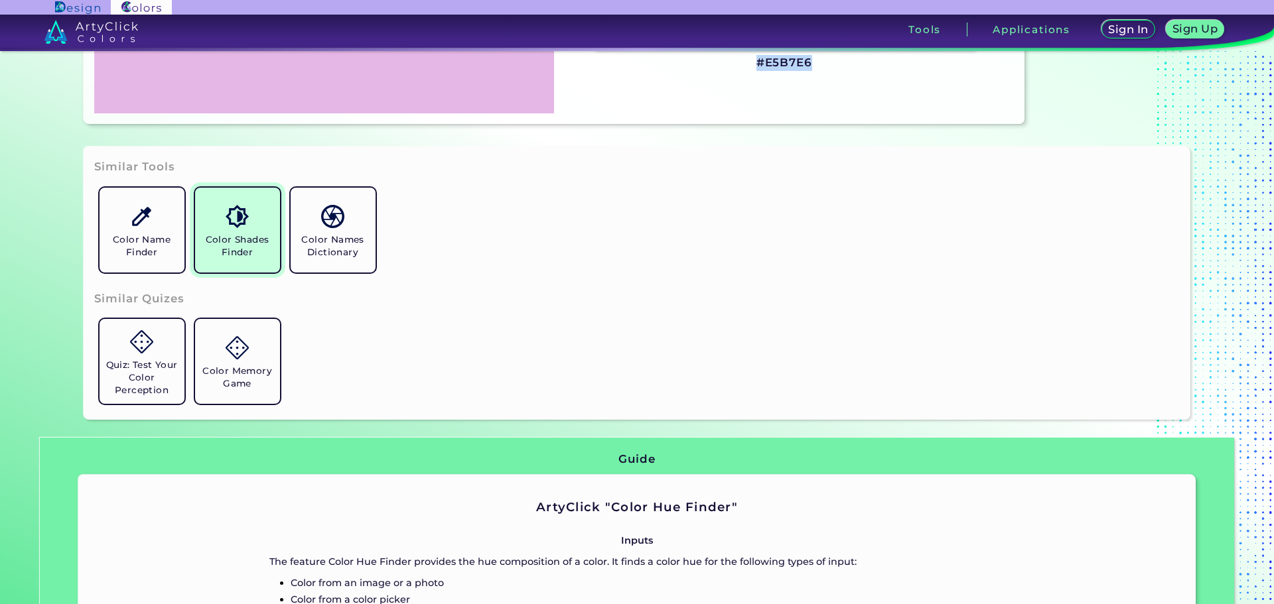
click at [255, 239] on h5 "Color Shades Finder" at bounding box center [237, 246] width 74 height 25
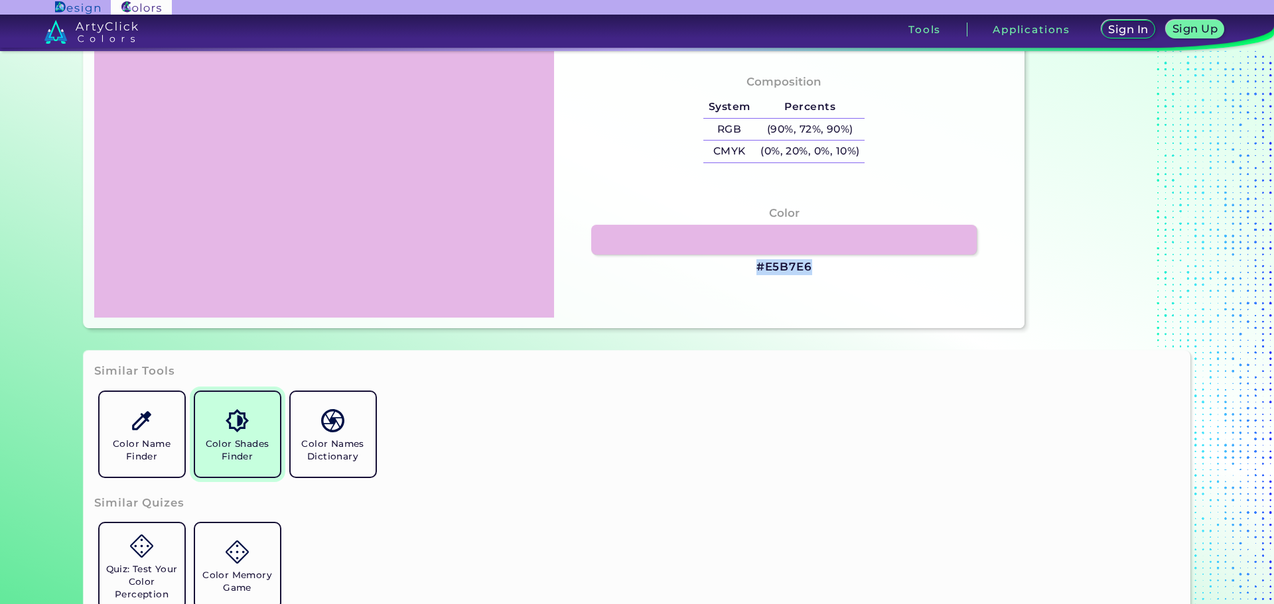
scroll to position [332, 0]
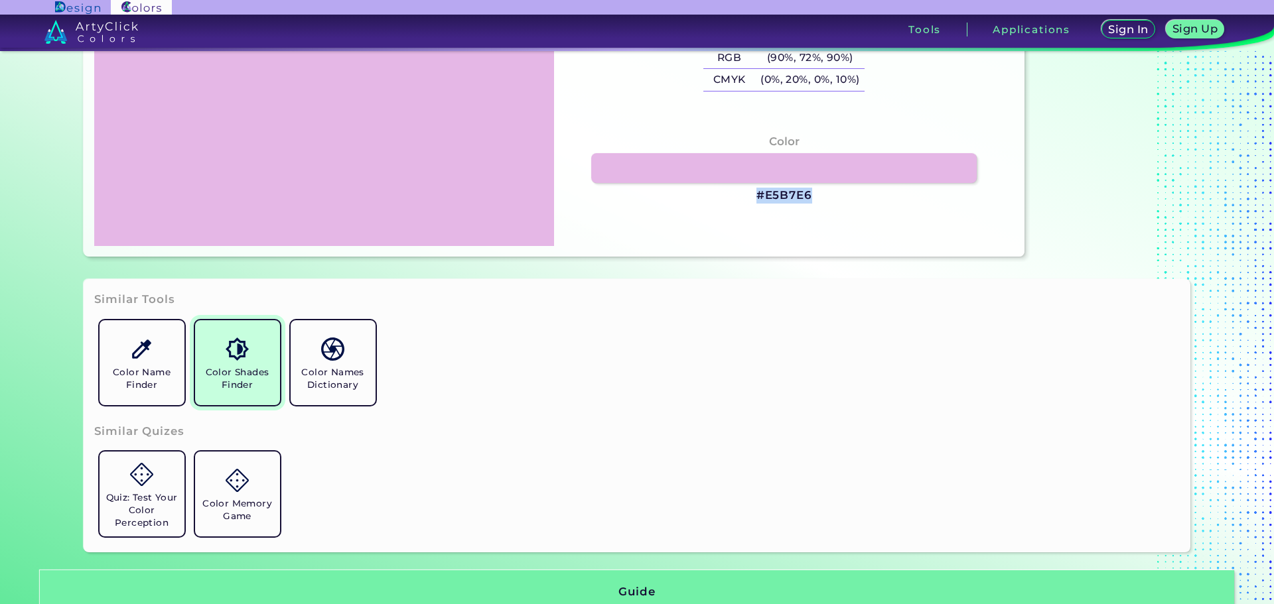
click at [244, 401] on link "Color Shades Finder" at bounding box center [238, 363] width 96 height 96
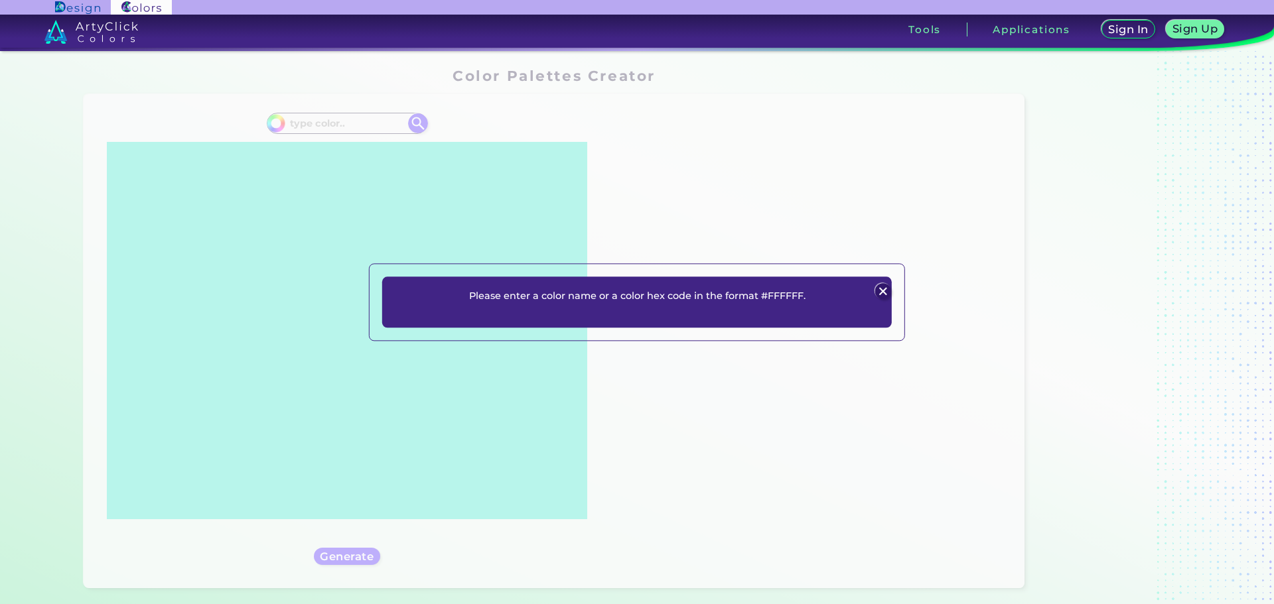
click at [876, 292] on img at bounding box center [882, 292] width 16 height 16
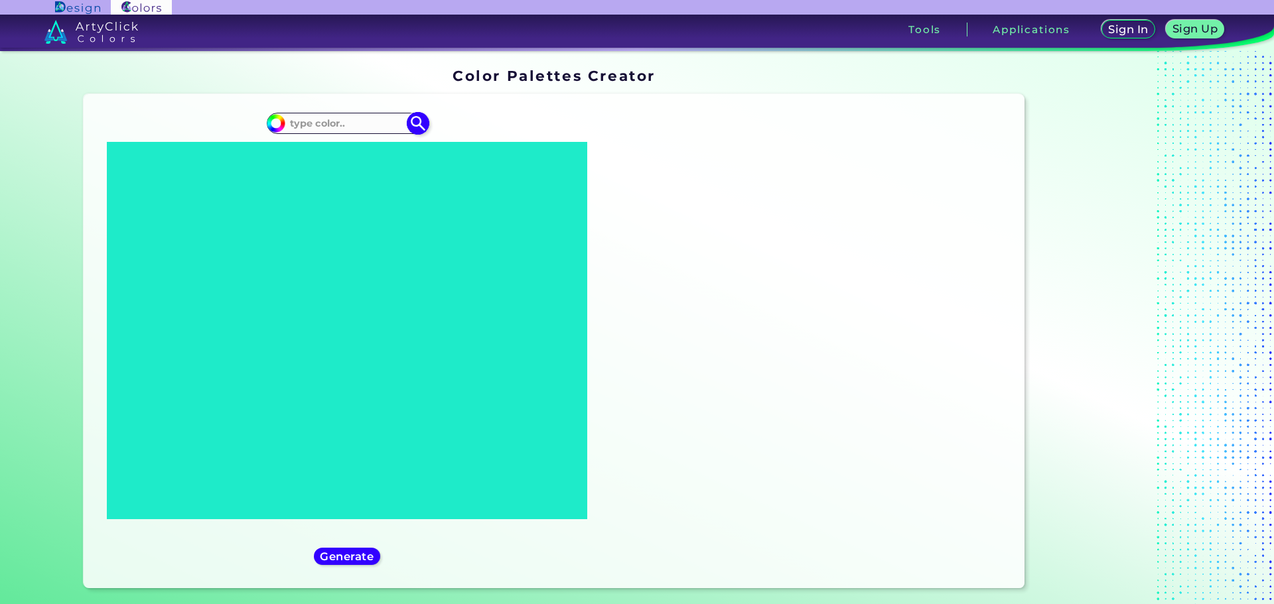
click at [306, 125] on input at bounding box center [346, 123] width 123 height 18
paste input "#E5B7E6"
type input "#E5B7E6"
click at [367, 560] on h5 "Generate" at bounding box center [347, 556] width 48 height 10
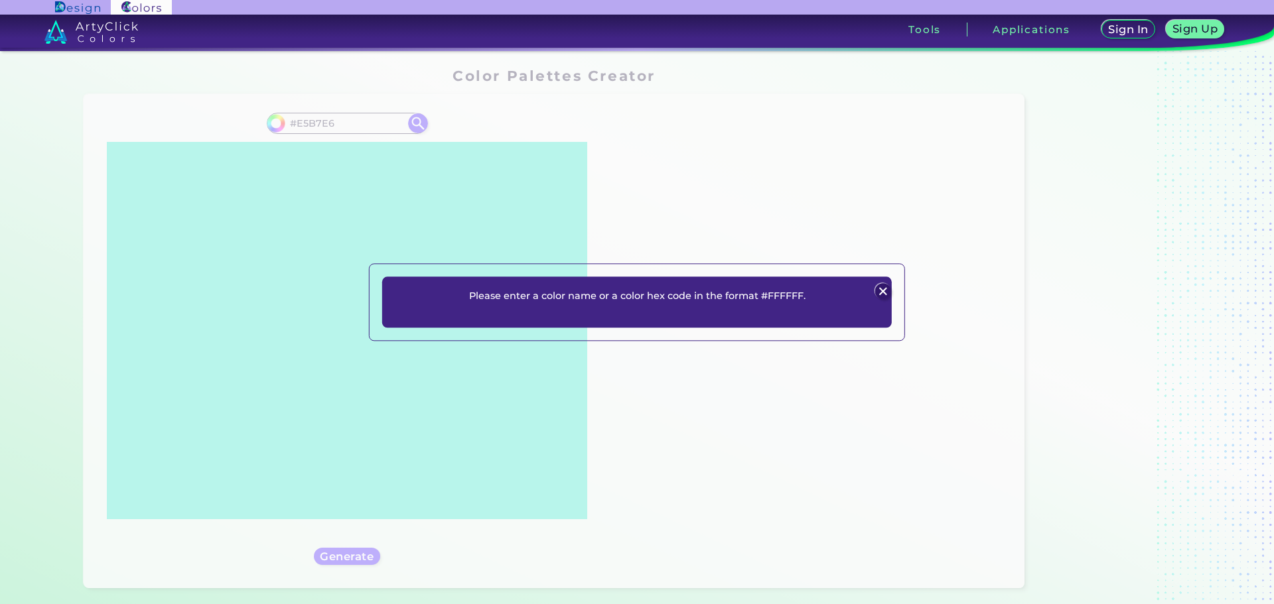
click at [572, 202] on div "Please enter a color name or a color hex code in the format #FFFFFF. Plans Sign…" at bounding box center [637, 302] width 1274 height 604
click at [881, 292] on img at bounding box center [882, 292] width 16 height 16
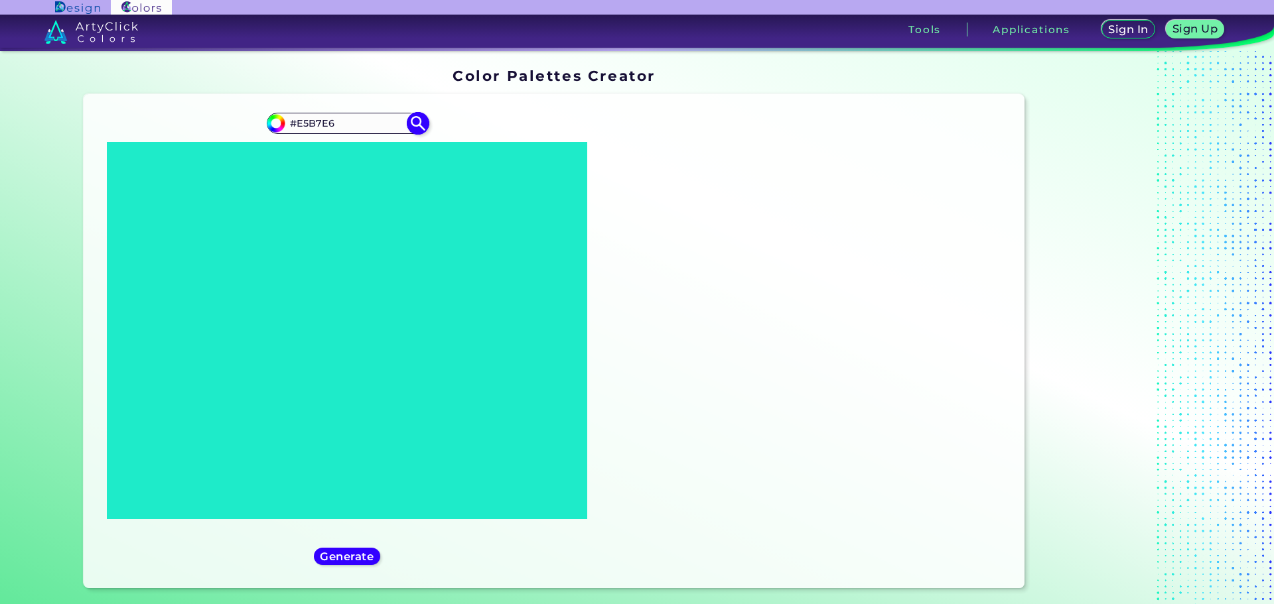
click at [411, 124] on img at bounding box center [417, 122] width 23 height 23
type input "#000000"
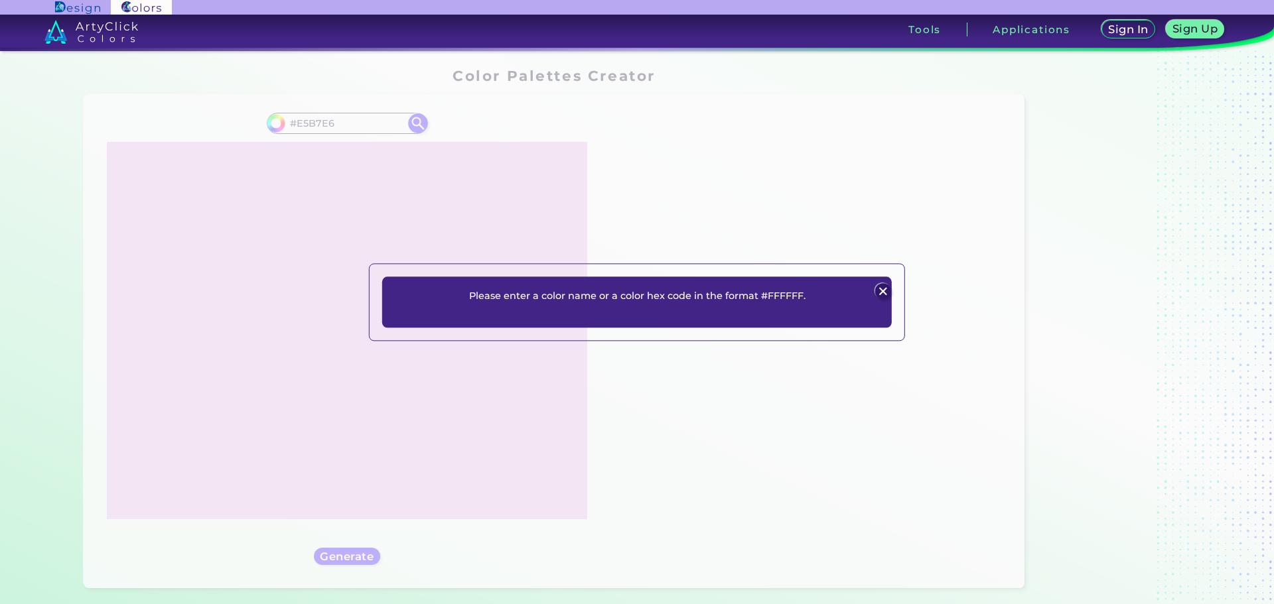
click at [880, 288] on img at bounding box center [882, 292] width 16 height 16
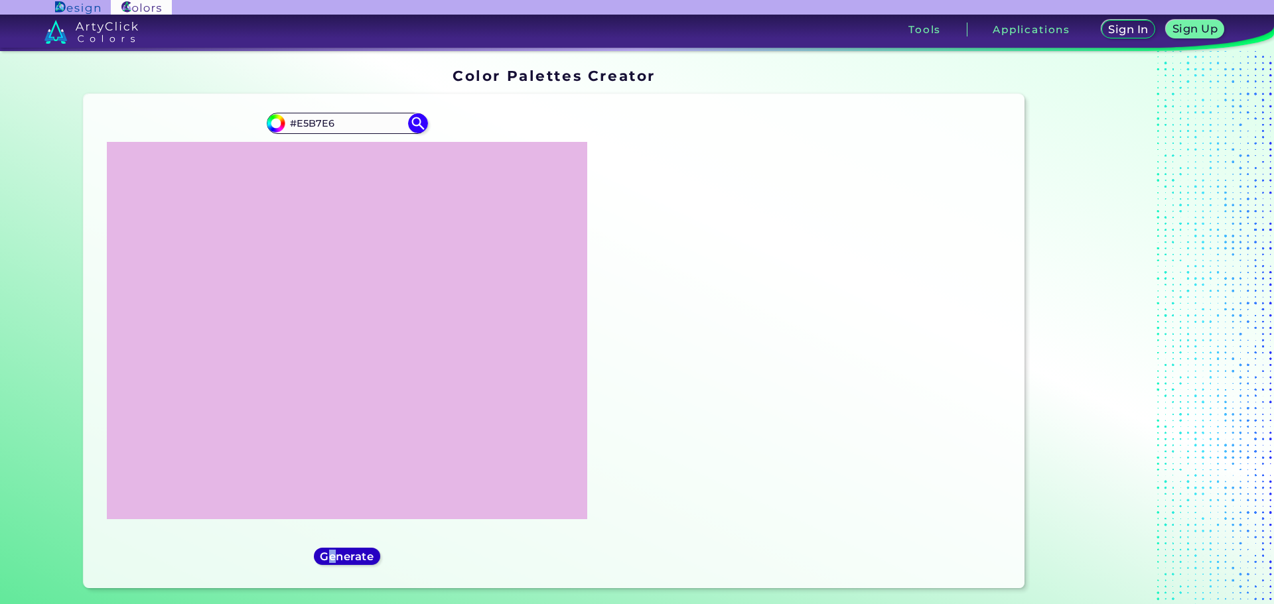
click at [330, 556] on h5 "Generate" at bounding box center [346, 556] width 48 height 10
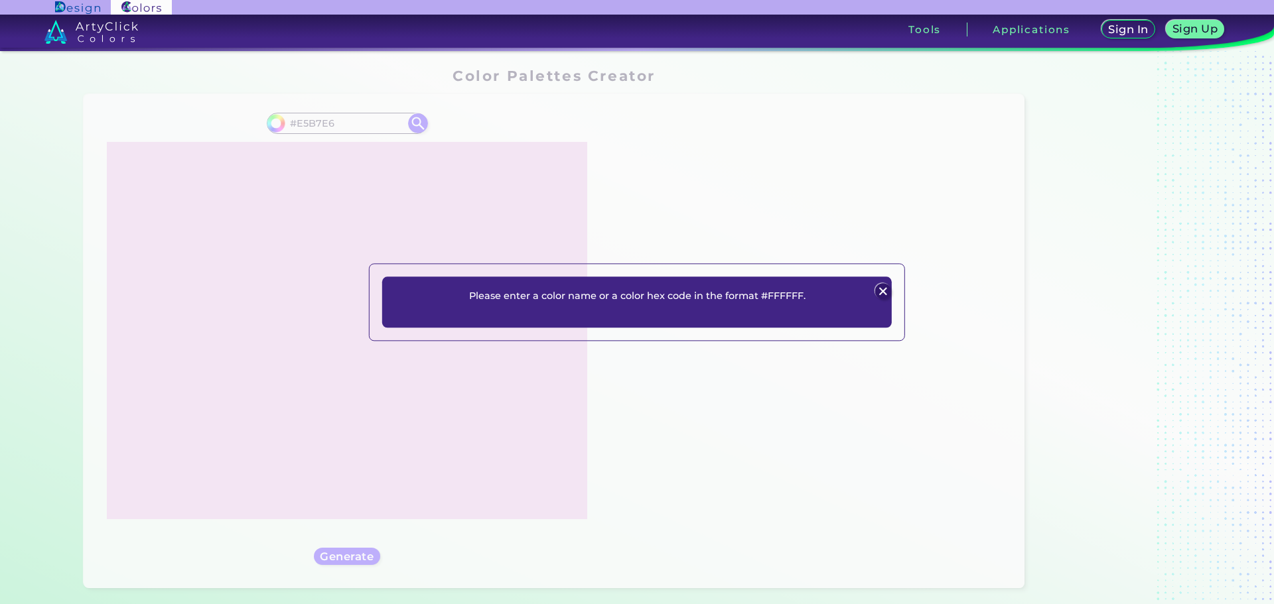
click at [874, 284] on div at bounding box center [883, 292] width 18 height 18
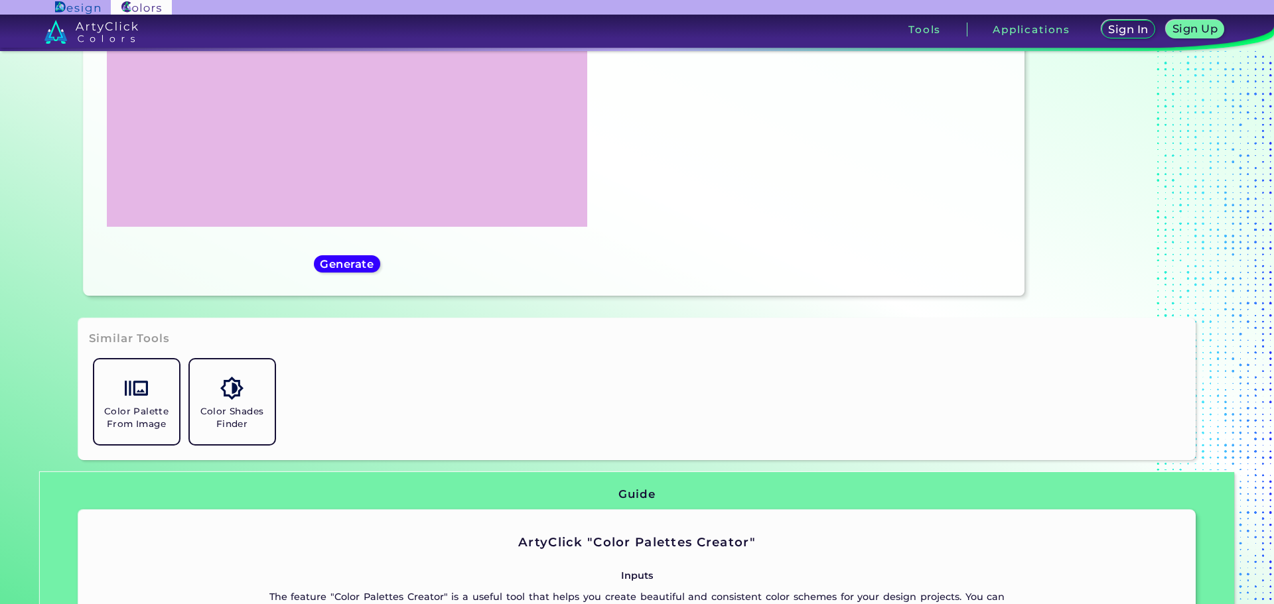
scroll to position [133, 0]
